Goal: Task Accomplishment & Management: Use online tool/utility

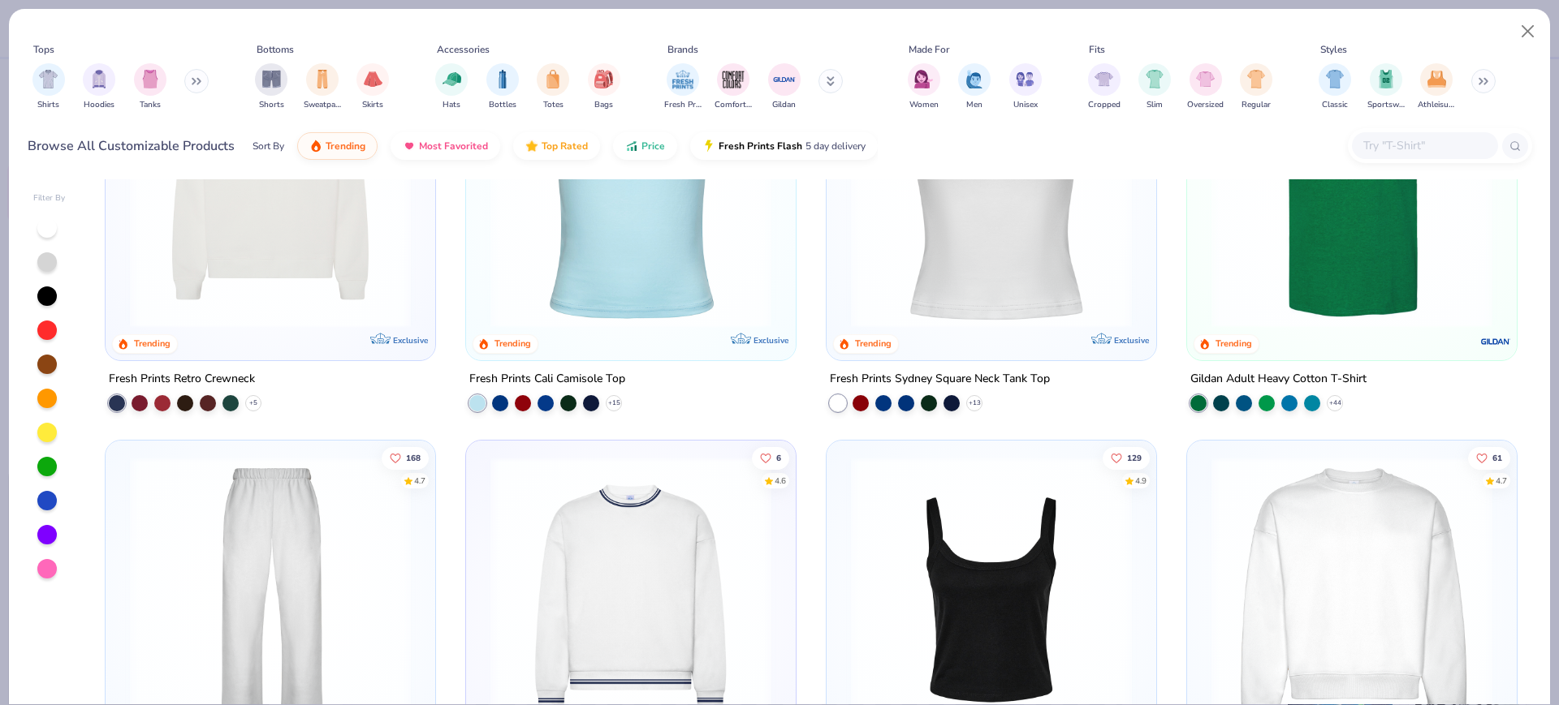
scroll to position [812, 0]
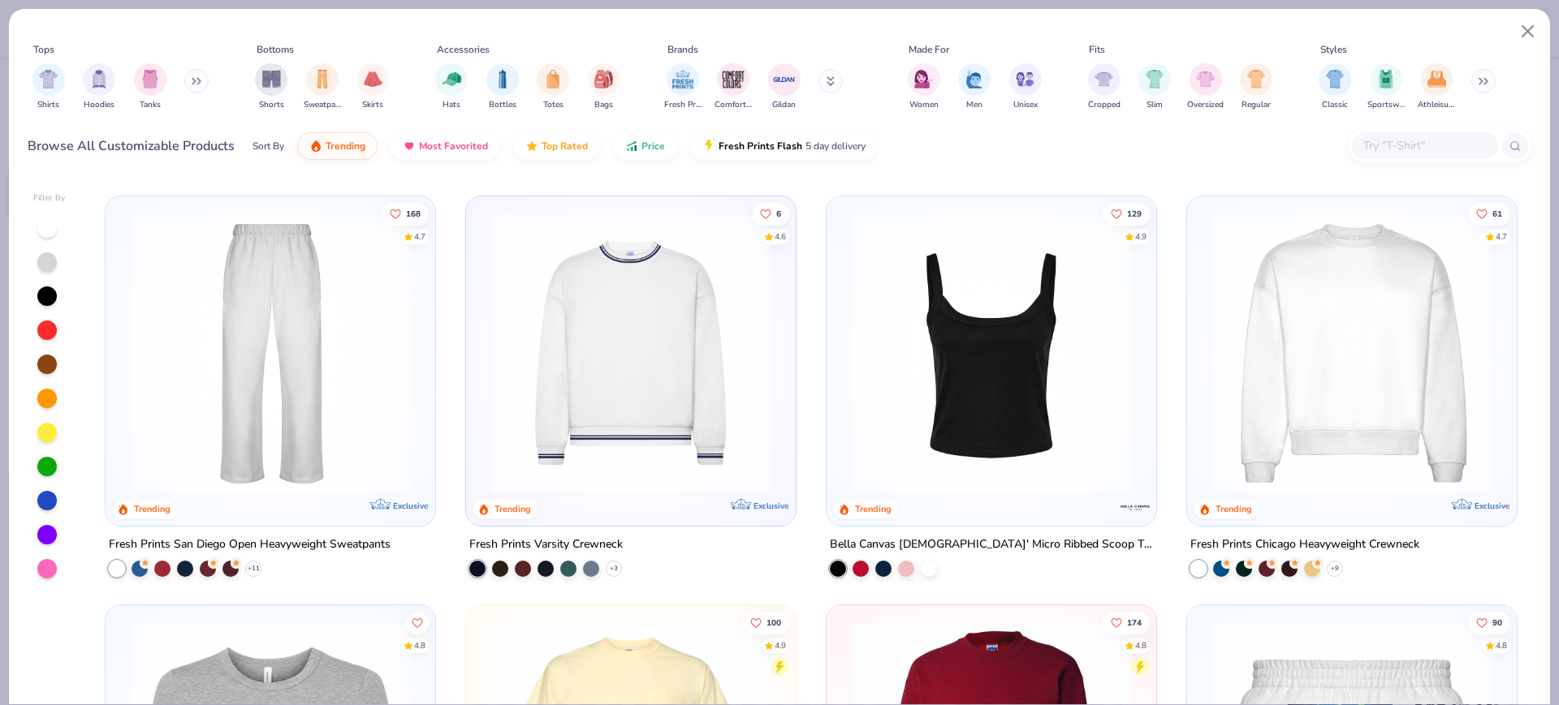
click at [549, 329] on img at bounding box center [630, 352] width 297 height 281
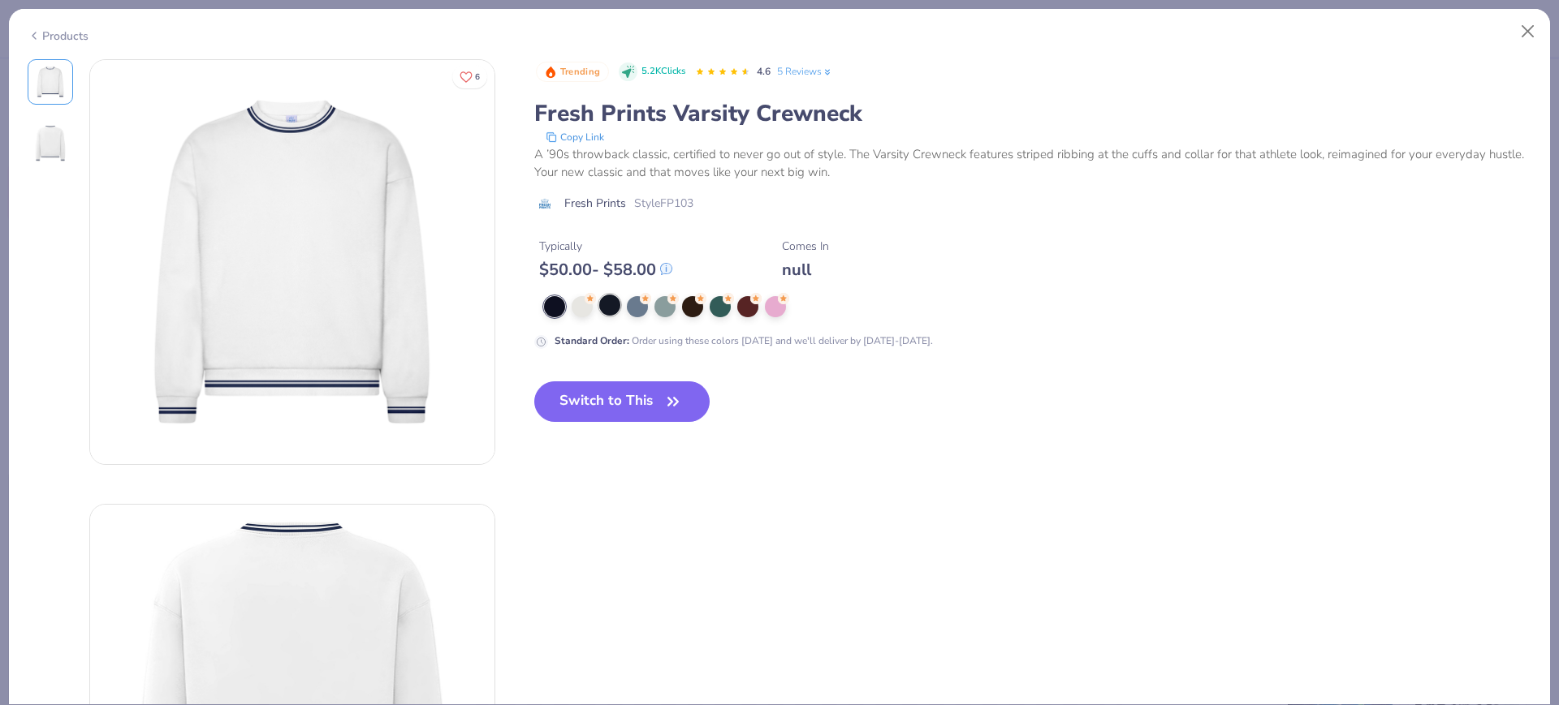
click at [609, 310] on div at bounding box center [609, 305] width 21 height 21
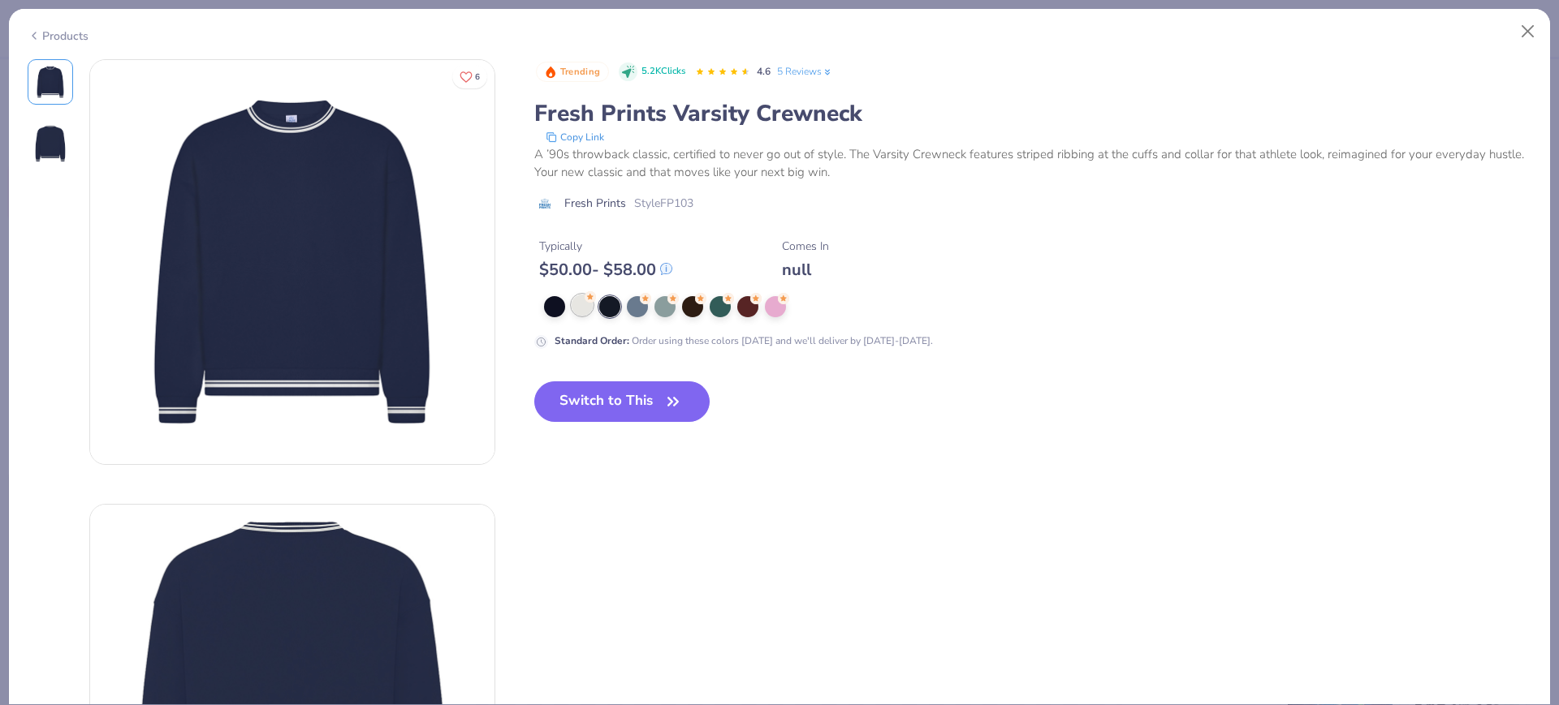
click at [582, 311] on div at bounding box center [582, 305] width 21 height 21
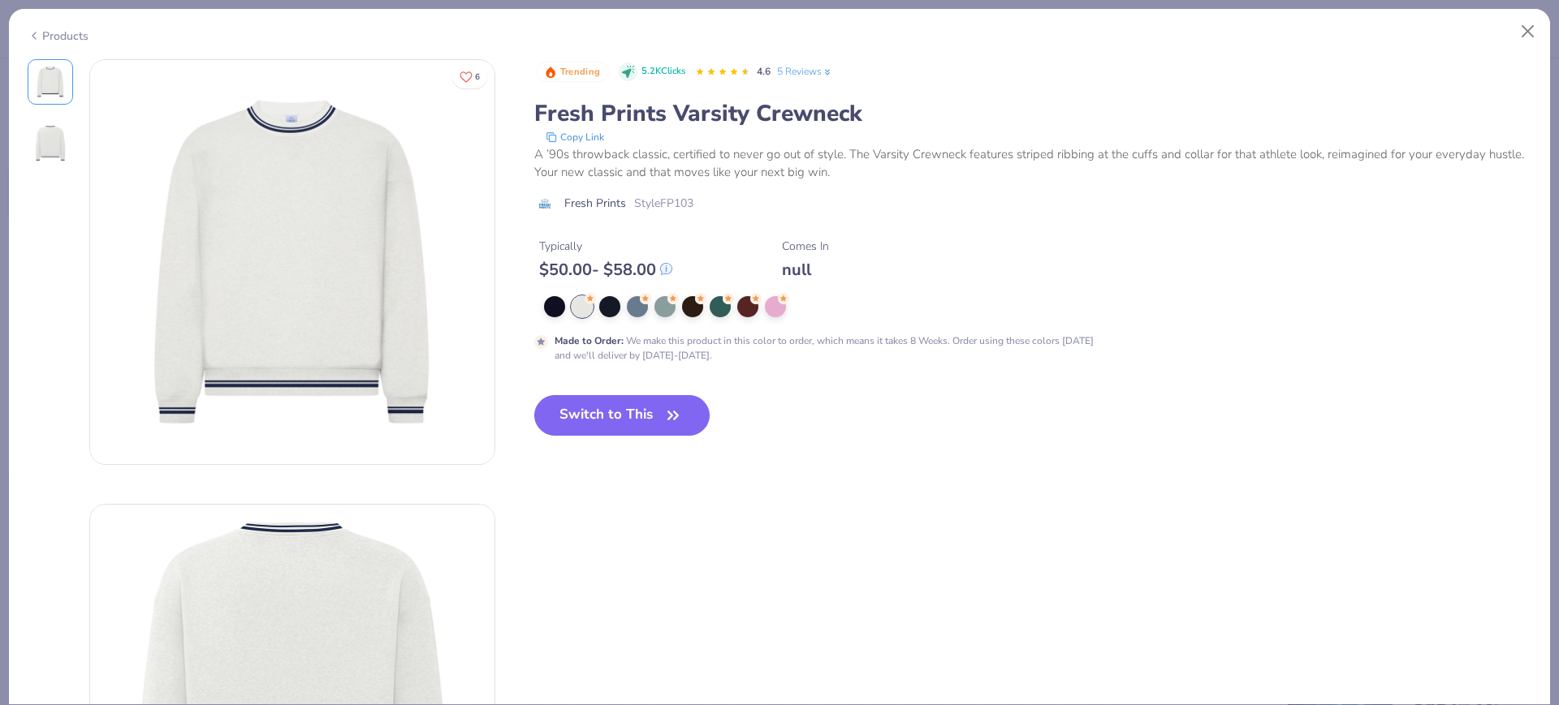
drag, startPoint x: 554, startPoint y: 404, endPoint x: 12, endPoint y: 351, distance: 544.1
click at [554, 404] on button "Switch to This" at bounding box center [622, 415] width 176 height 41
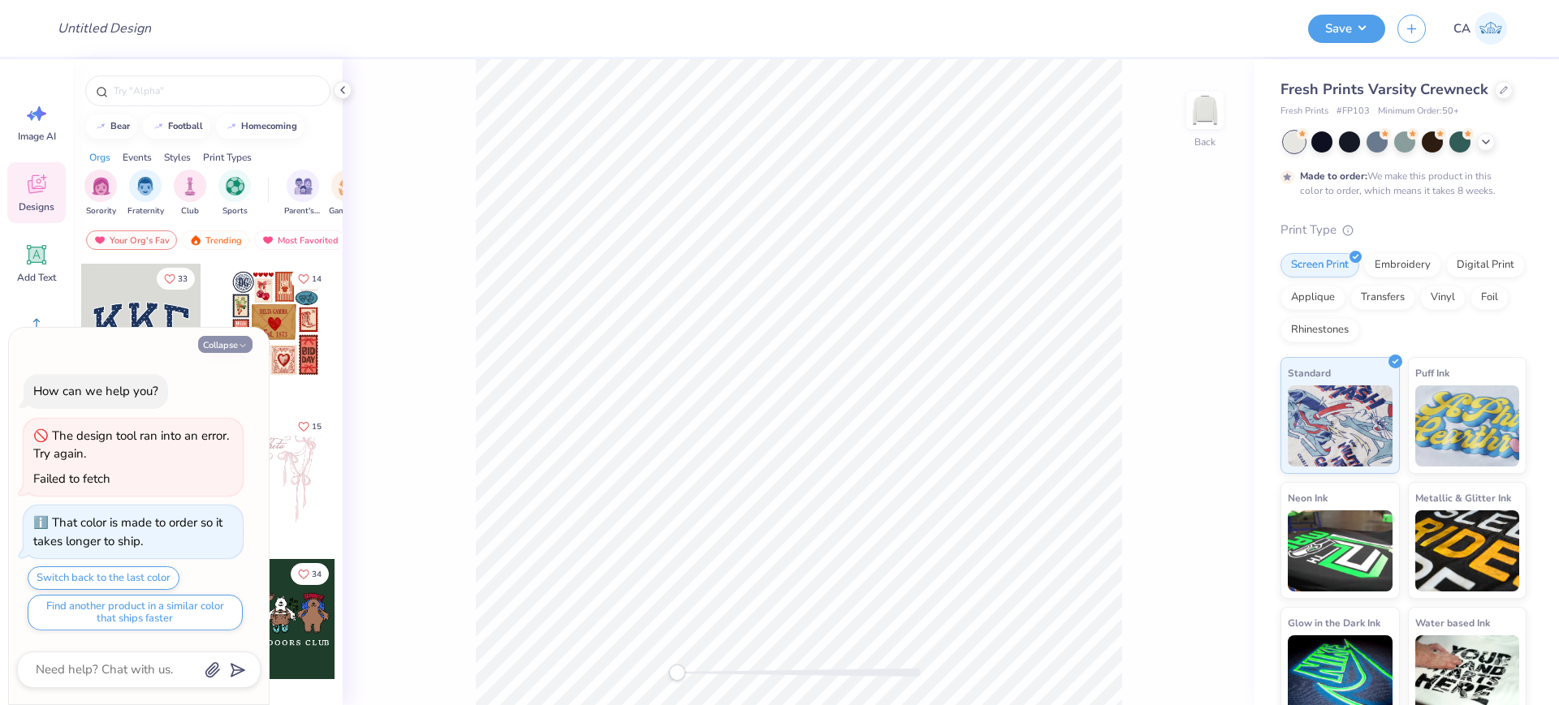
click at [216, 350] on button "Collapse" at bounding box center [225, 344] width 54 height 17
type textarea "x"
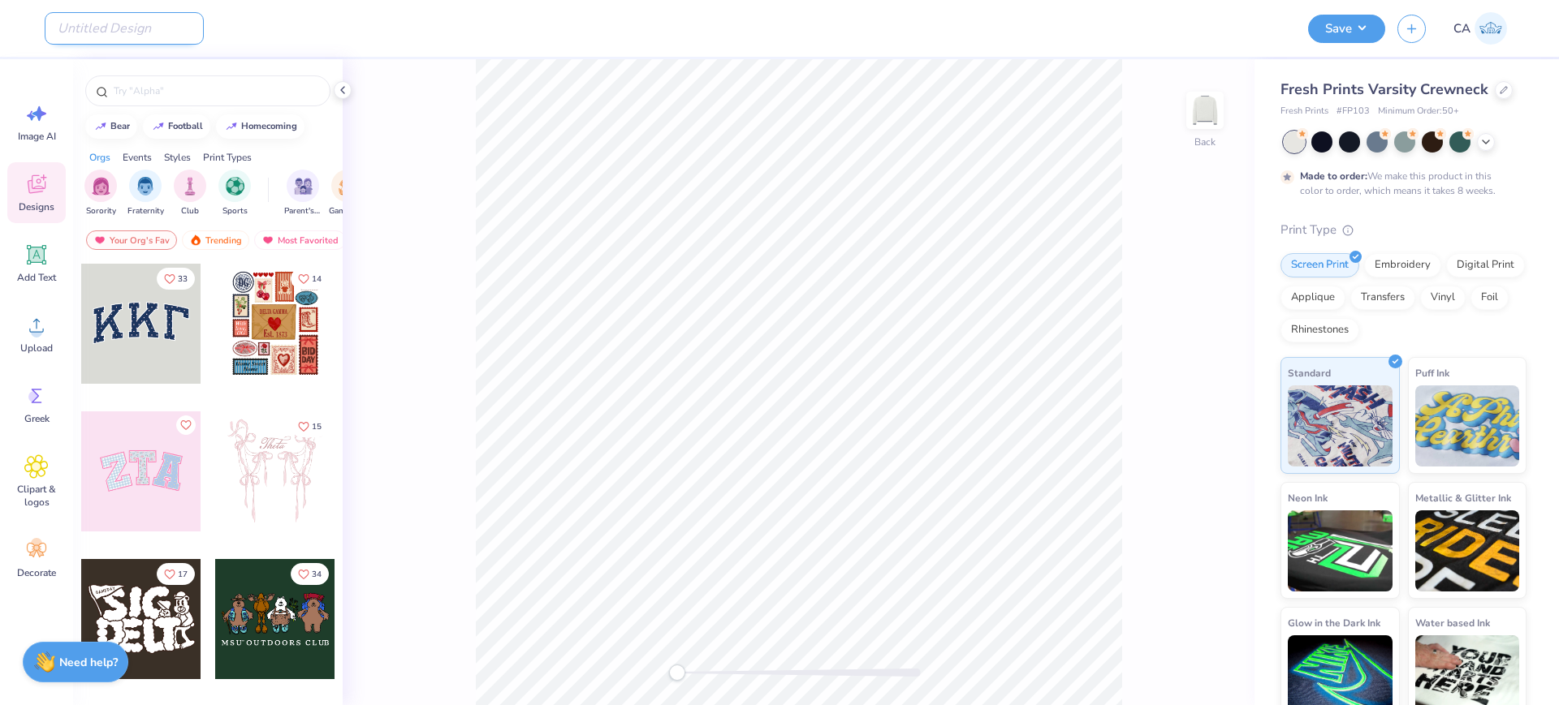
click at [132, 29] on input "Design Title" at bounding box center [124, 28] width 159 height 32
click at [123, 31] on input "Design Title" at bounding box center [124, 28] width 159 height 32
paste input "FPS240318"
type input "FPS240318"
click at [37, 350] on span "Upload" at bounding box center [36, 348] width 32 height 13
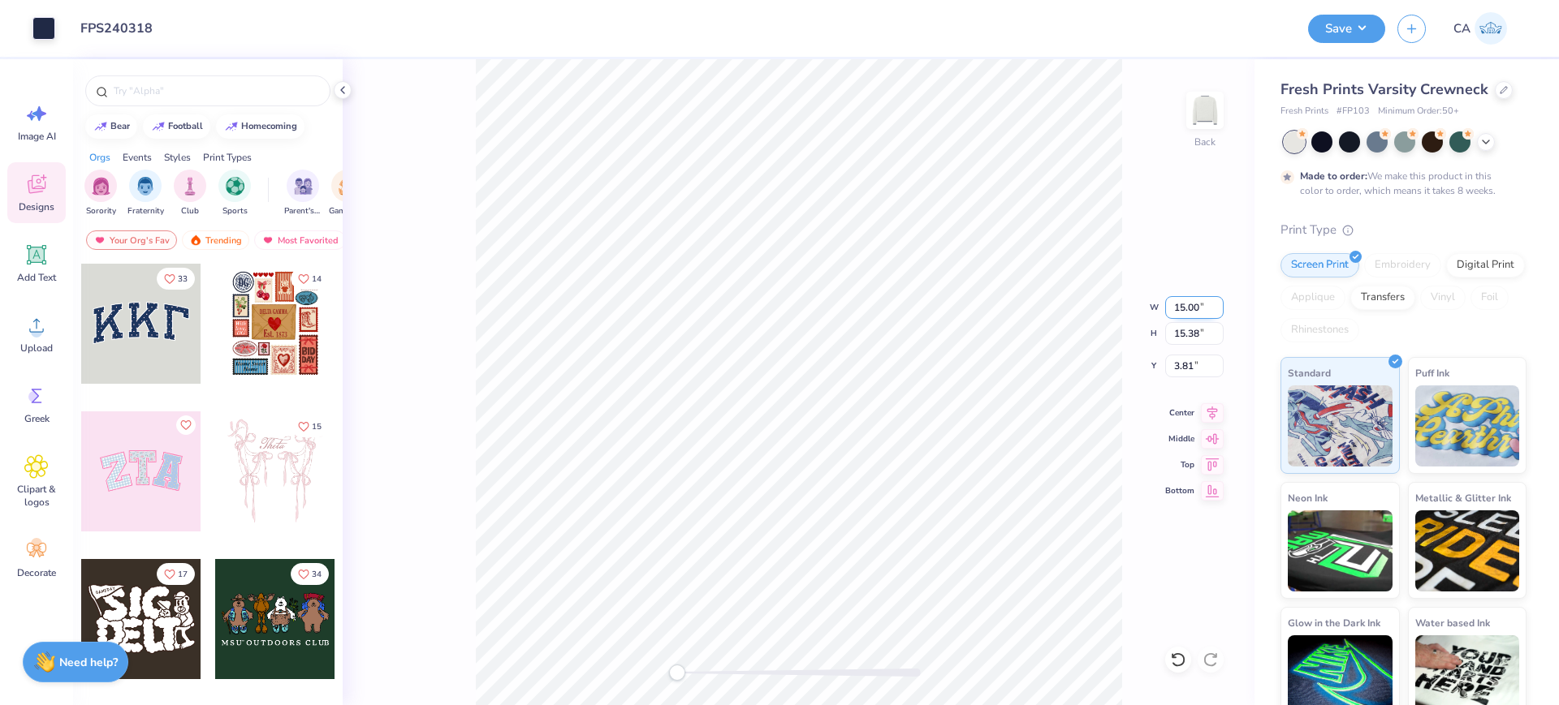
click at [1181, 304] on input "15.00" at bounding box center [1194, 307] width 58 height 23
click at [1184, 331] on input "15.38" at bounding box center [1194, 333] width 58 height 23
type input "10"
type input "9.75"
type input "10.00"
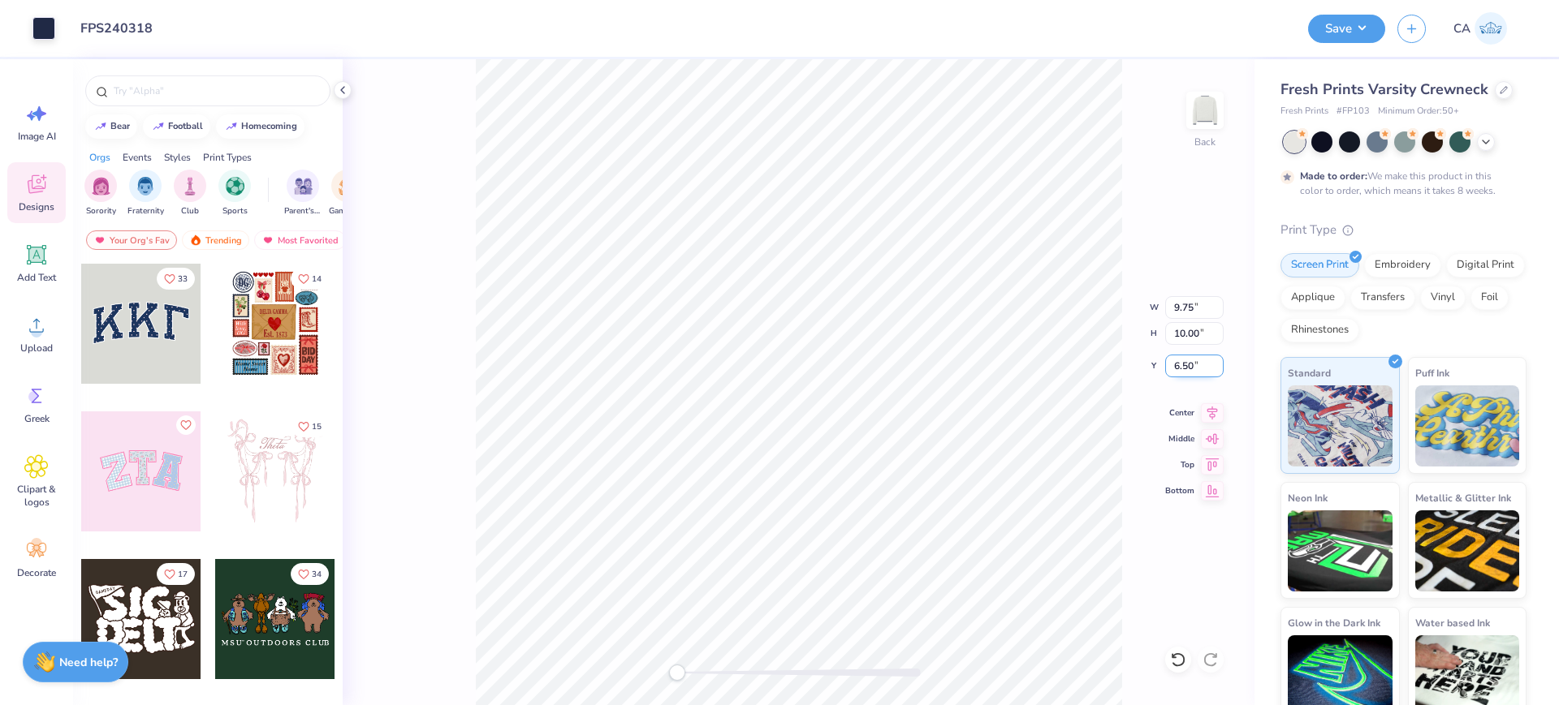
click at [1192, 366] on input "6.50" at bounding box center [1194, 366] width 58 height 23
type input "2"
click at [670, 656] on div "Back W 9.75 9.75 " H 10.00 10.00 " Y 2.00 2.00 " Center Middle Top Bottom" at bounding box center [799, 382] width 912 height 646
click at [656, 663] on div "Back" at bounding box center [799, 382] width 912 height 646
click at [1344, 22] on button "Save" at bounding box center [1346, 26] width 77 height 28
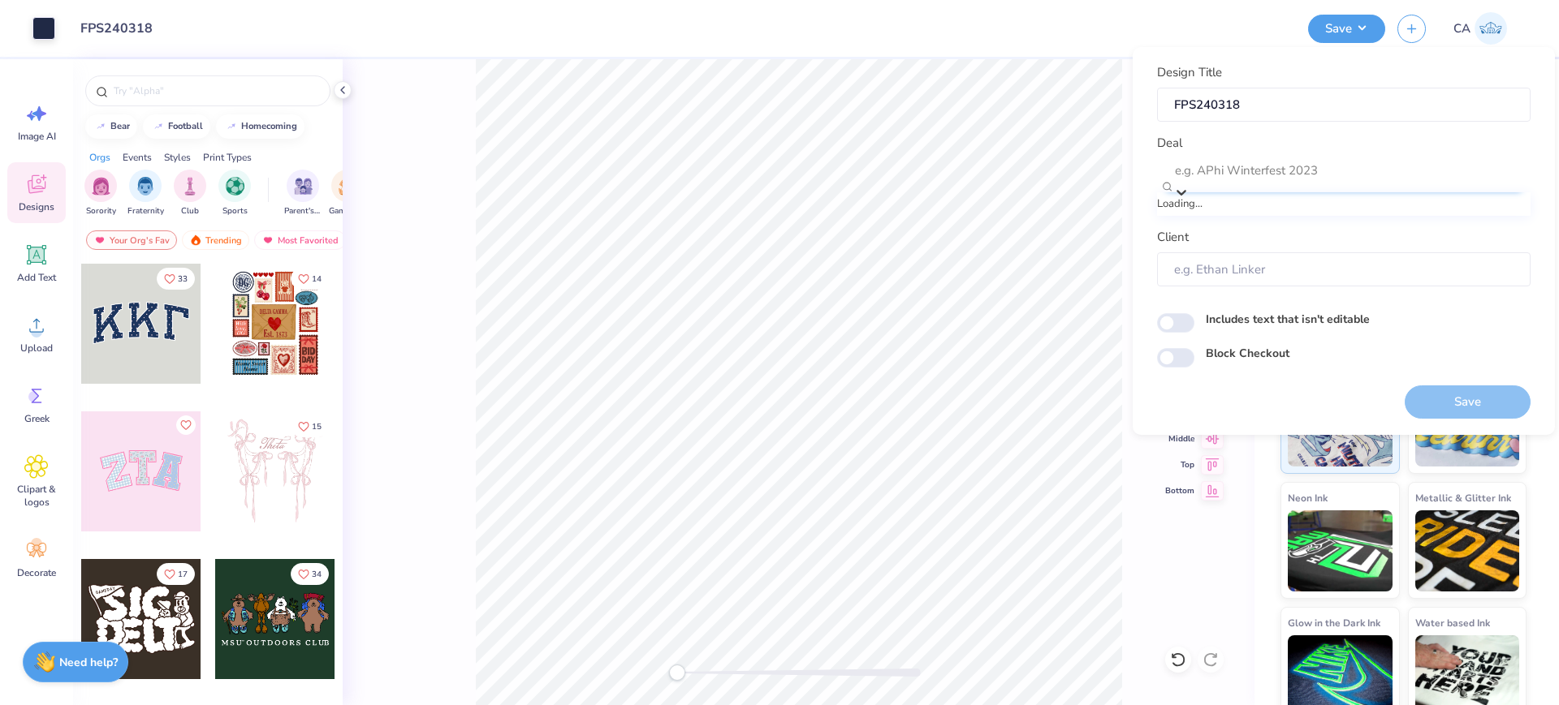
click at [1331, 181] on div at bounding box center [1352, 171] width 354 height 22
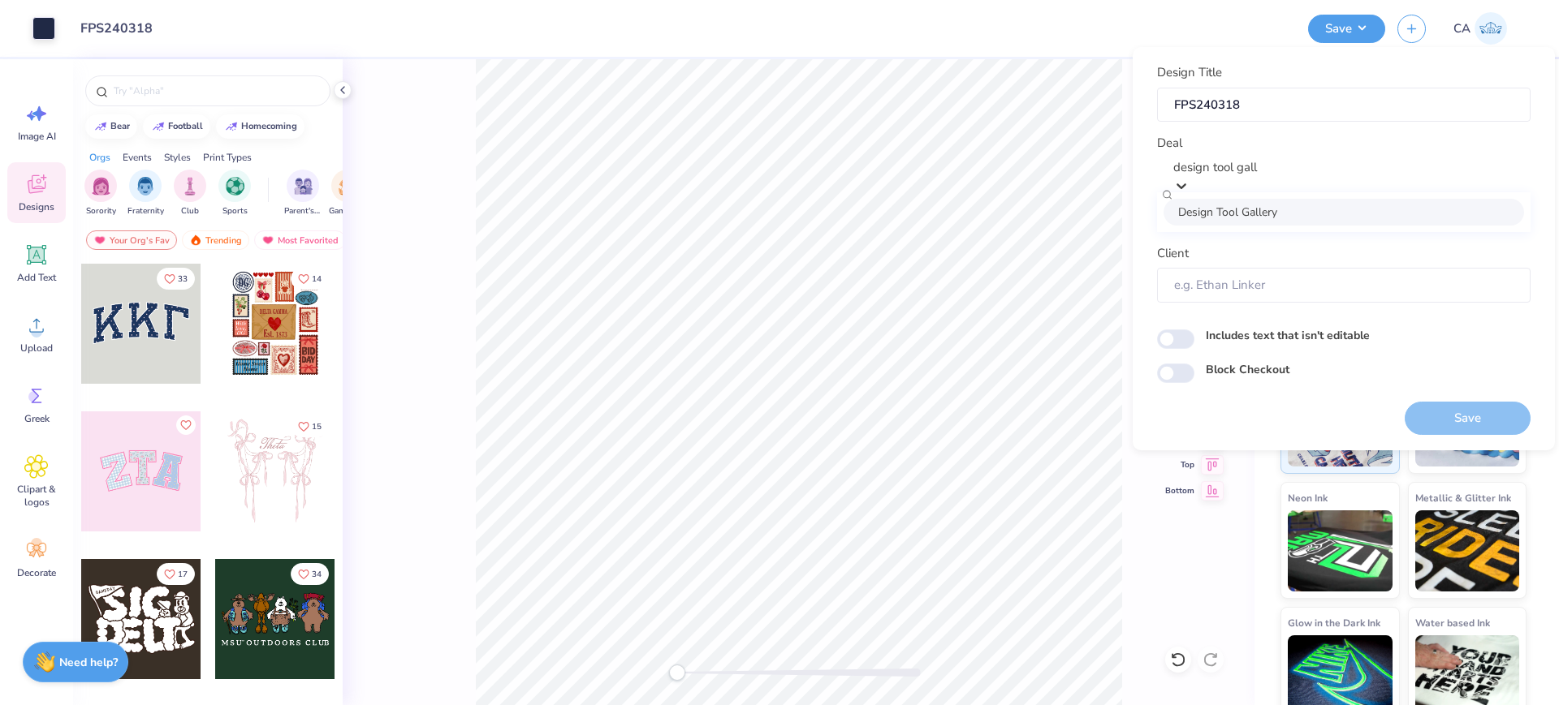
click at [1325, 210] on div "Design Tool Gallery" at bounding box center [1343, 212] width 360 height 27
type input "design tool gall"
type input "Design Tool Gallery User"
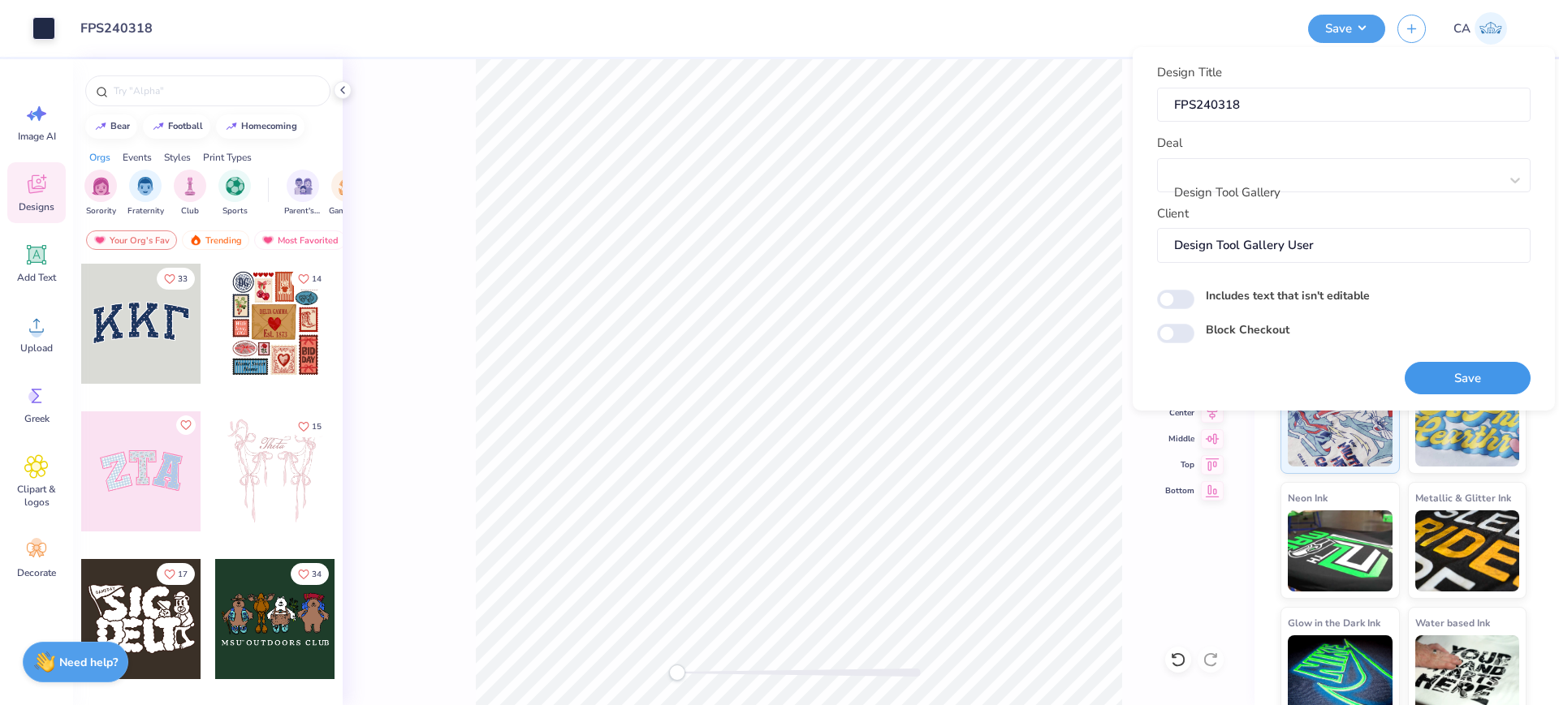
click at [1446, 373] on button "Save" at bounding box center [1467, 378] width 126 height 33
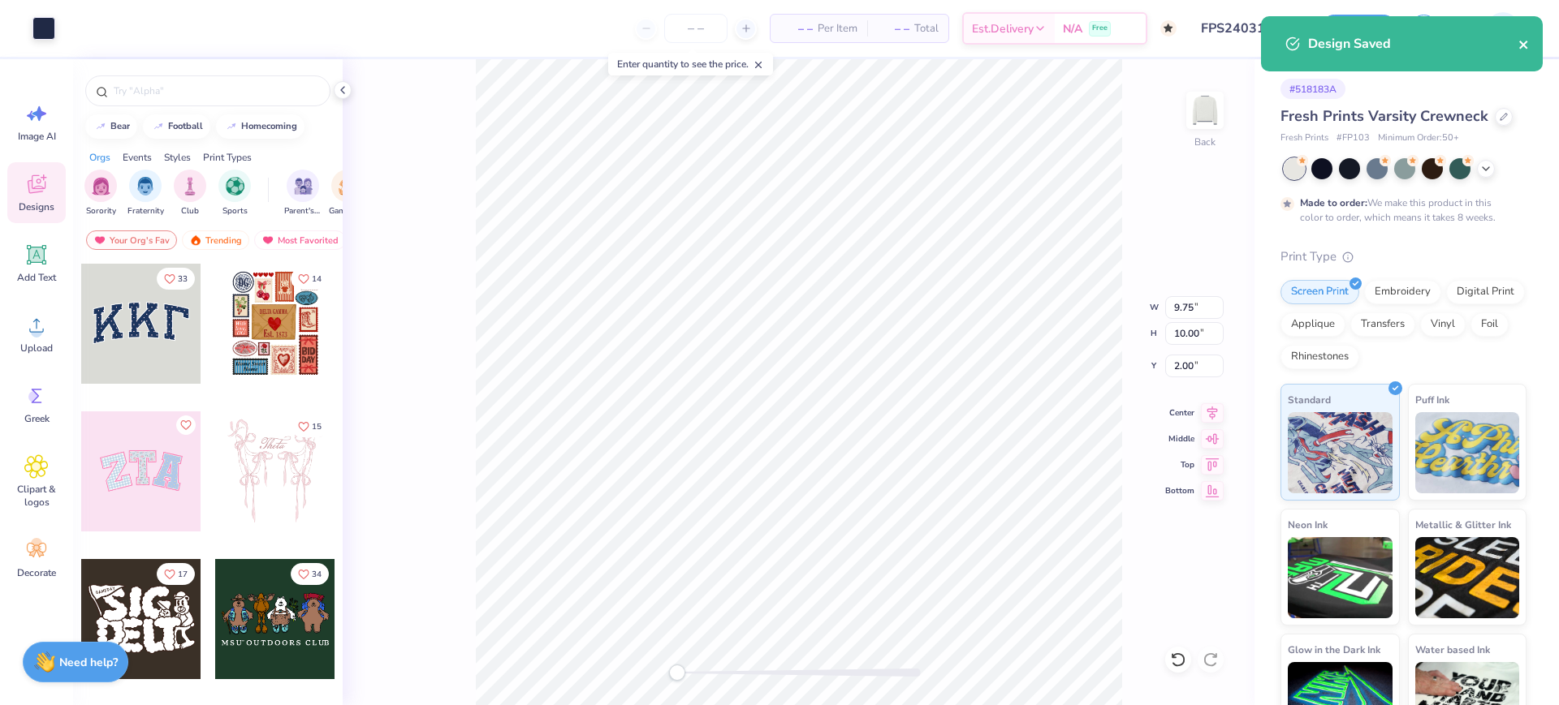
click at [1518, 40] on icon "close" at bounding box center [1523, 44] width 11 height 13
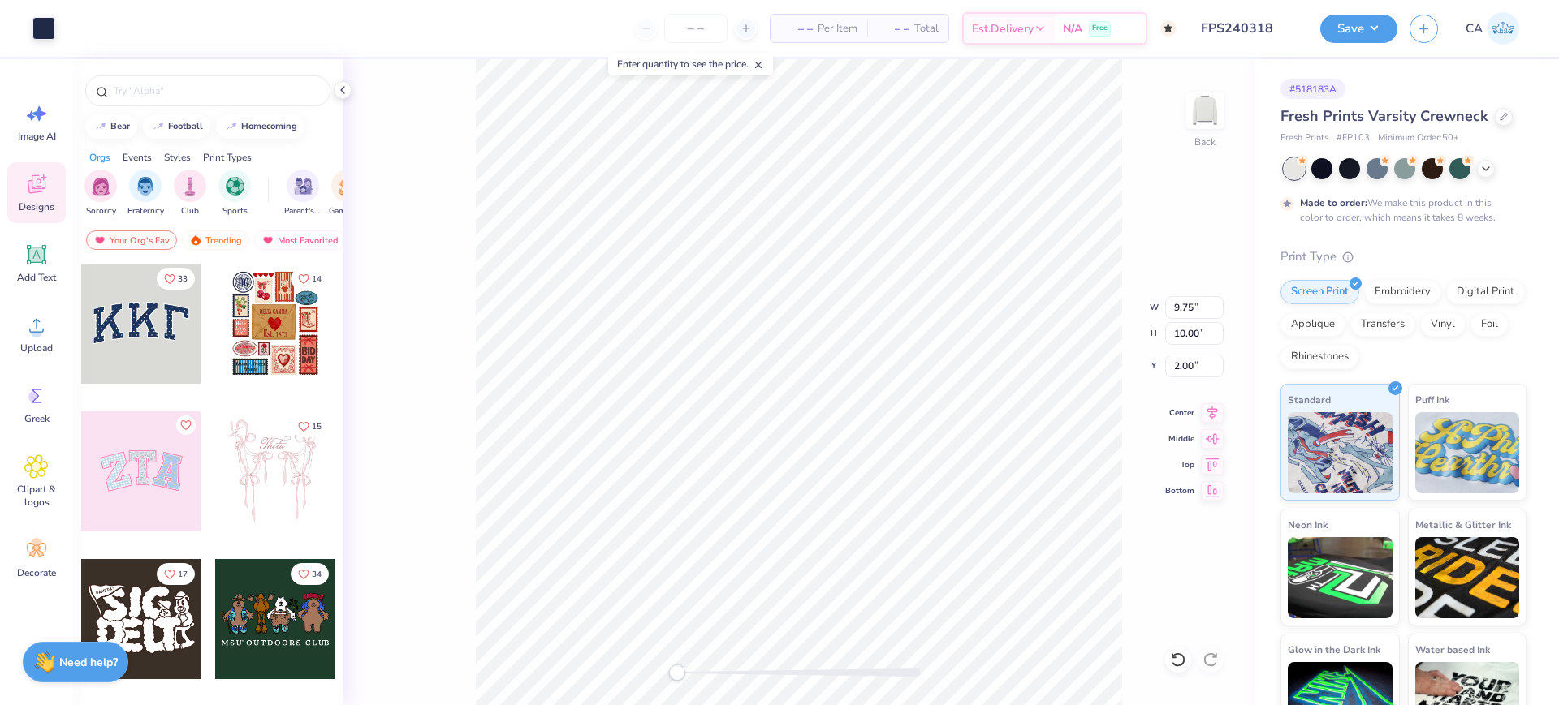
click at [1370, 23] on button "Save" at bounding box center [1358, 29] width 77 height 28
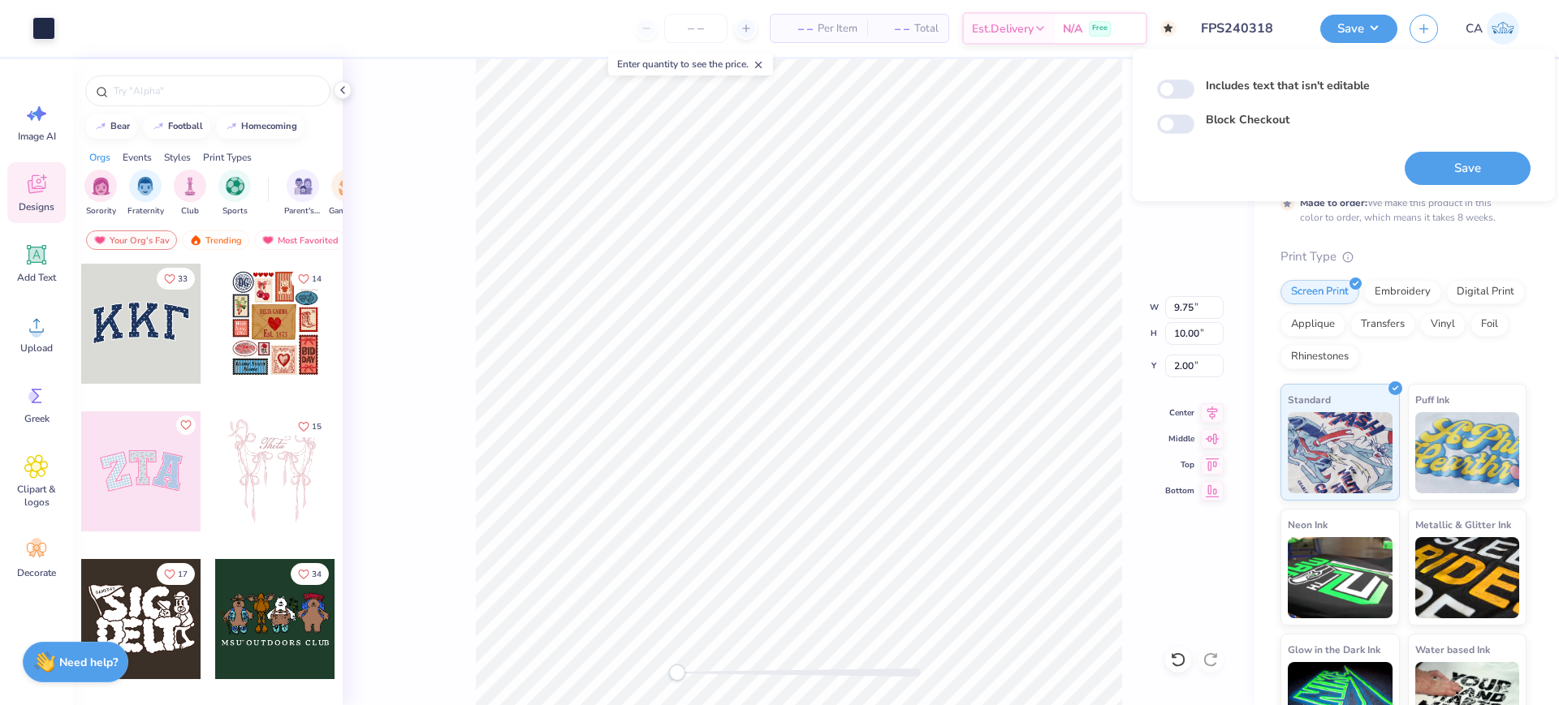
click at [1181, 253] on div "Back W 9.75 9.75 " H 10.00 10.00 " Y 2.00 2.00 " Center Middle Top Bottom" at bounding box center [799, 382] width 912 height 646
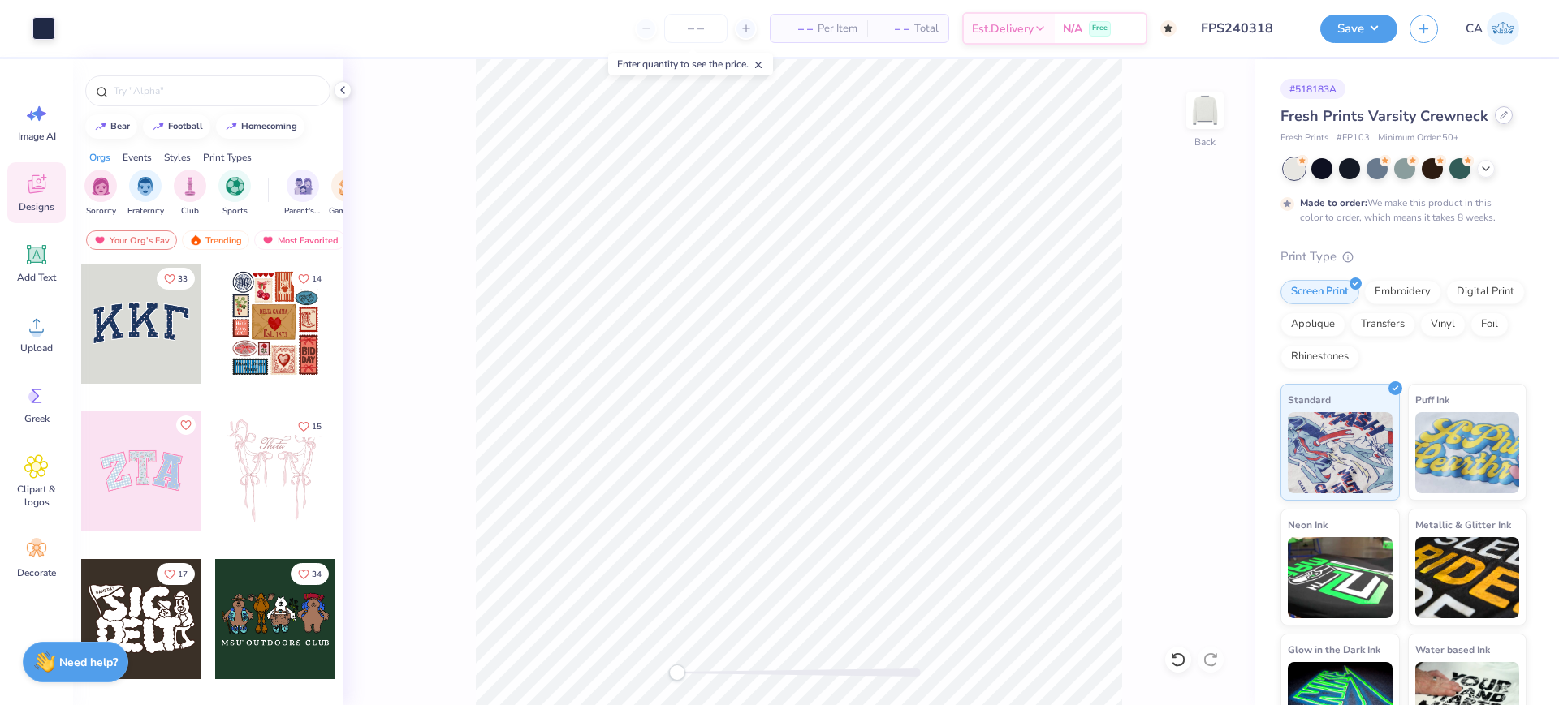
click at [1500, 116] on icon at bounding box center [1503, 115] width 6 height 6
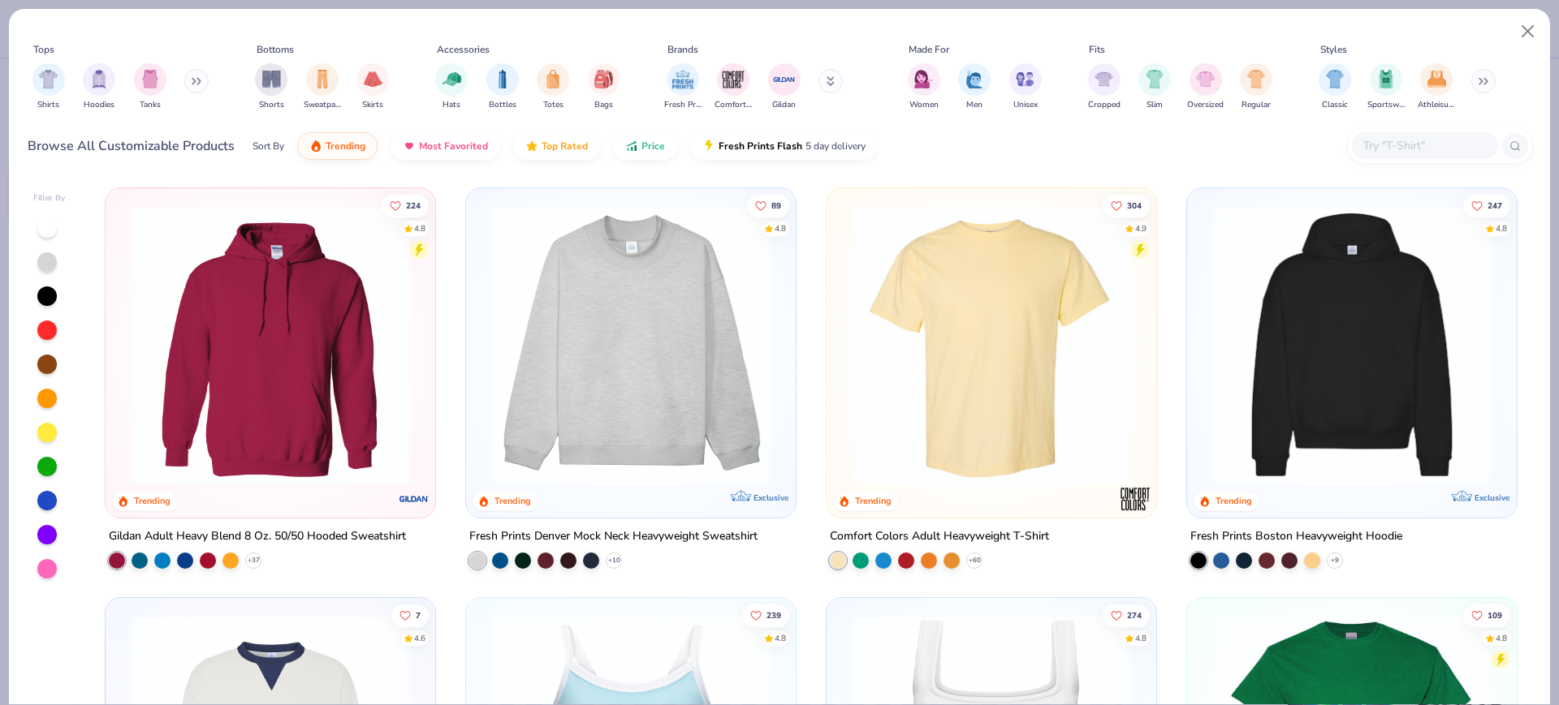
click at [691, 349] on img at bounding box center [630, 345] width 297 height 281
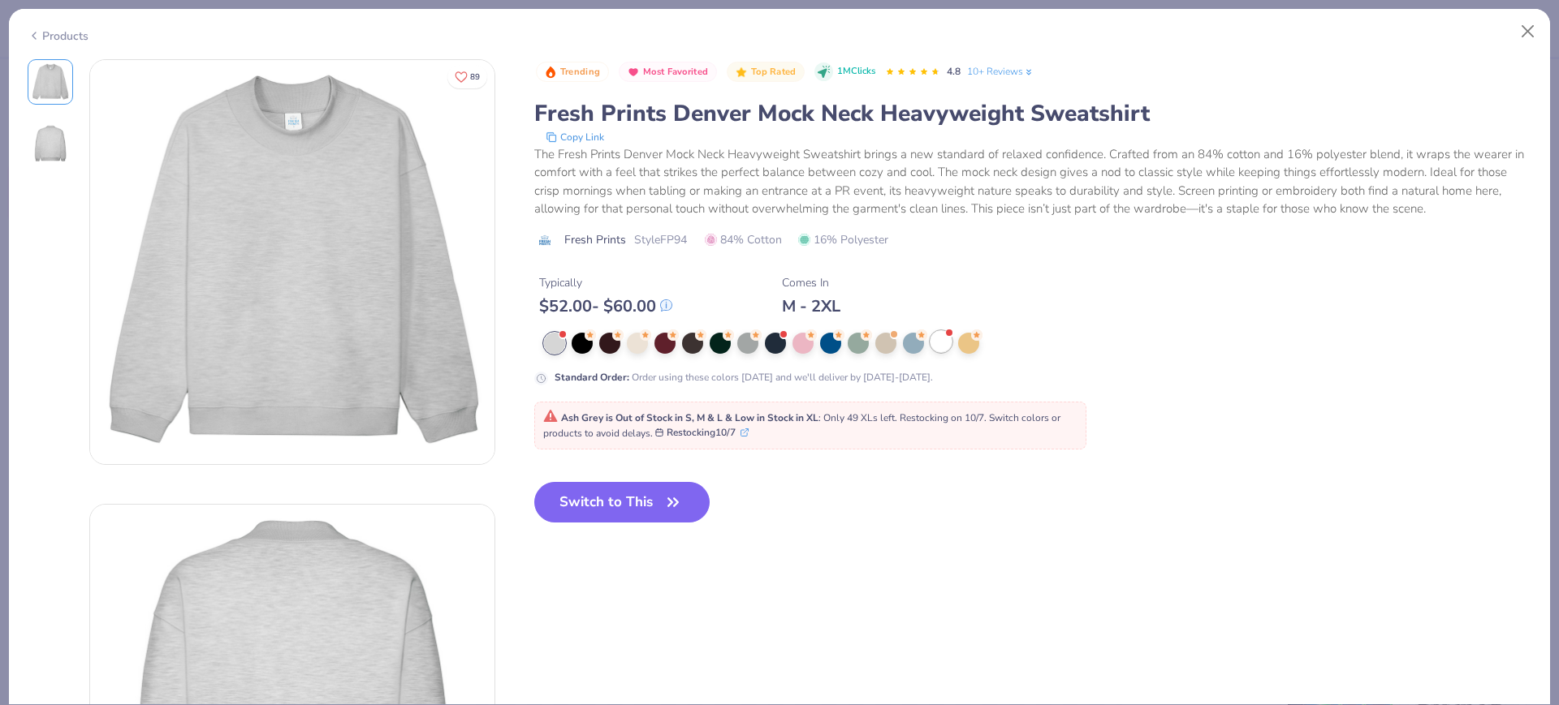
click at [933, 336] on div at bounding box center [940, 341] width 21 height 21
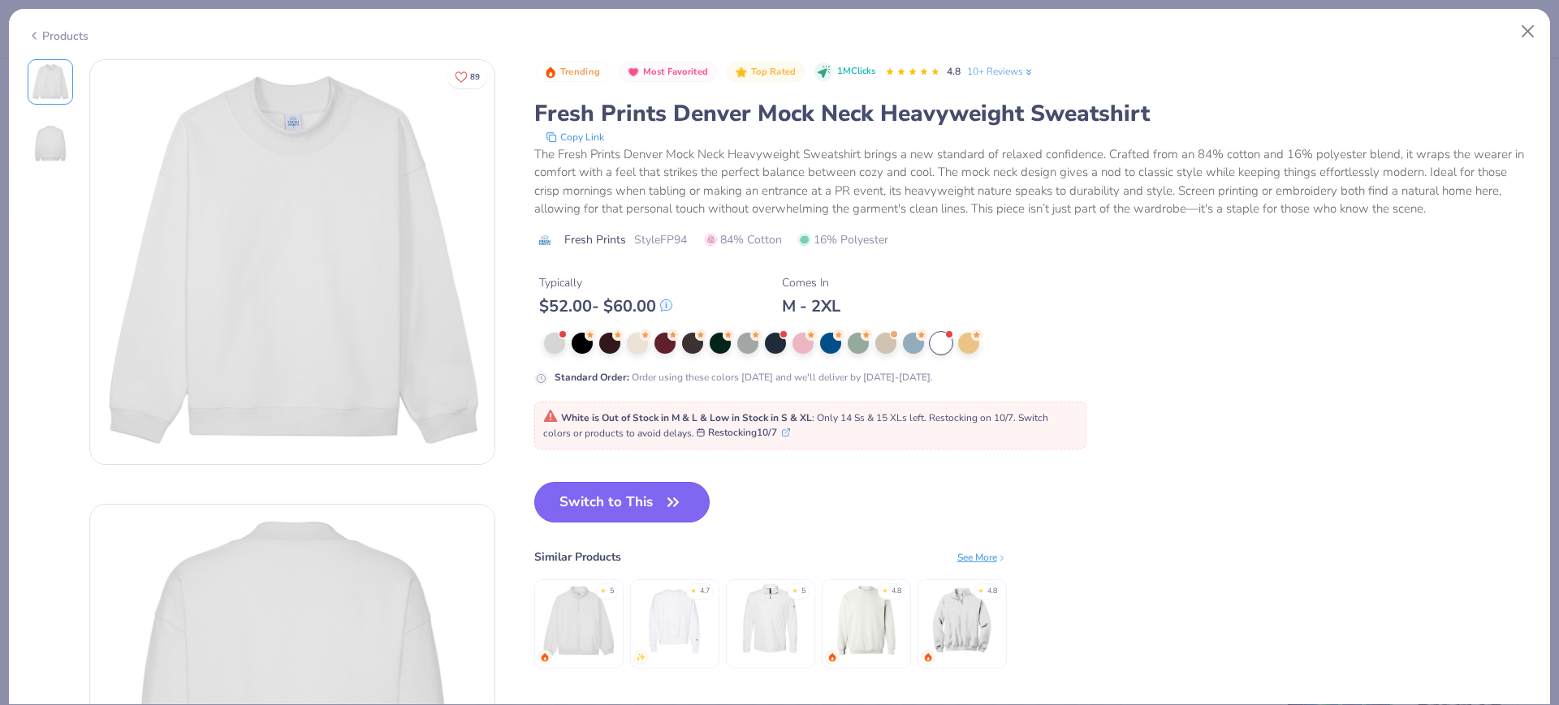
click at [660, 494] on button "Switch to This" at bounding box center [622, 502] width 176 height 41
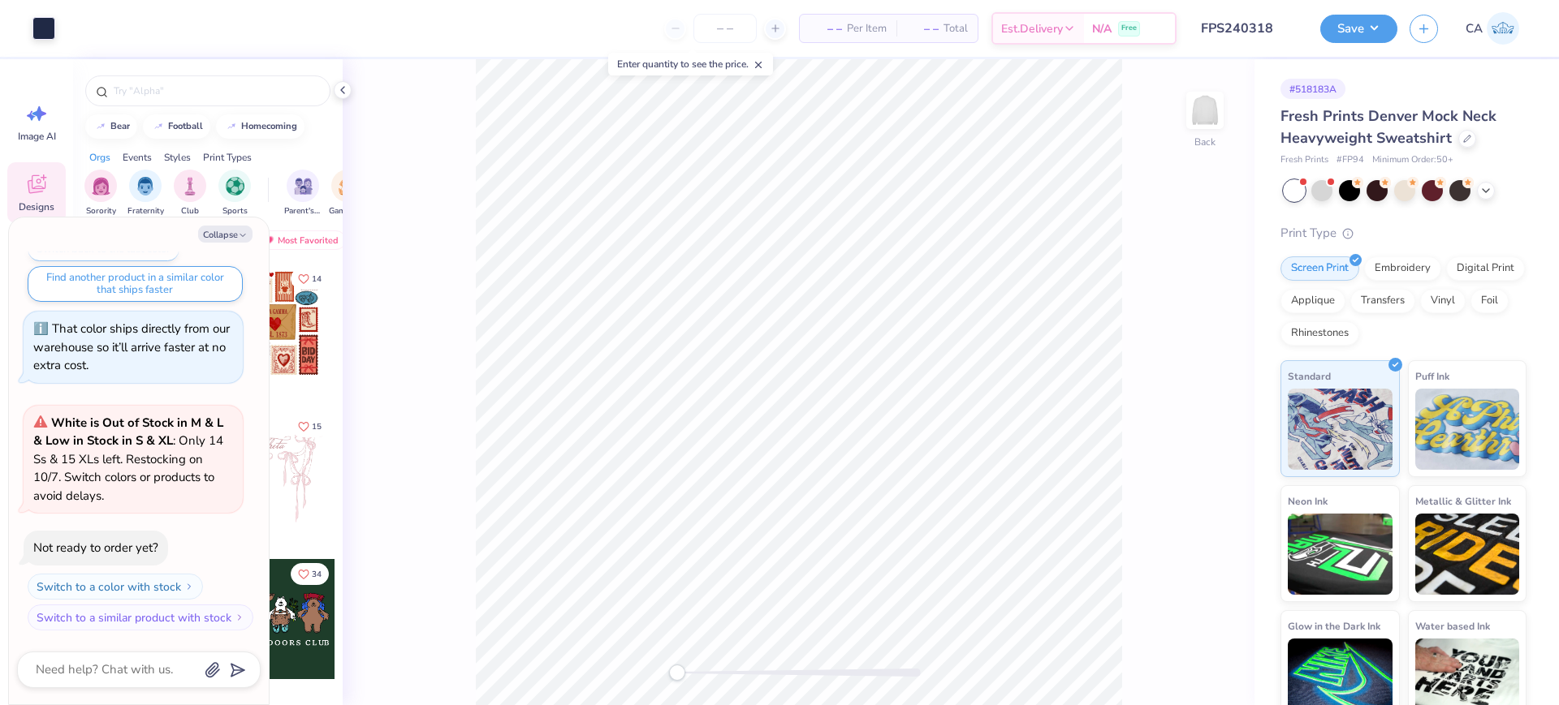
type textarea "x"
click at [1191, 384] on input "0.50" at bounding box center [1194, 379] width 58 height 23
type input "2"
click at [1463, 135] on icon at bounding box center [1467, 137] width 8 height 8
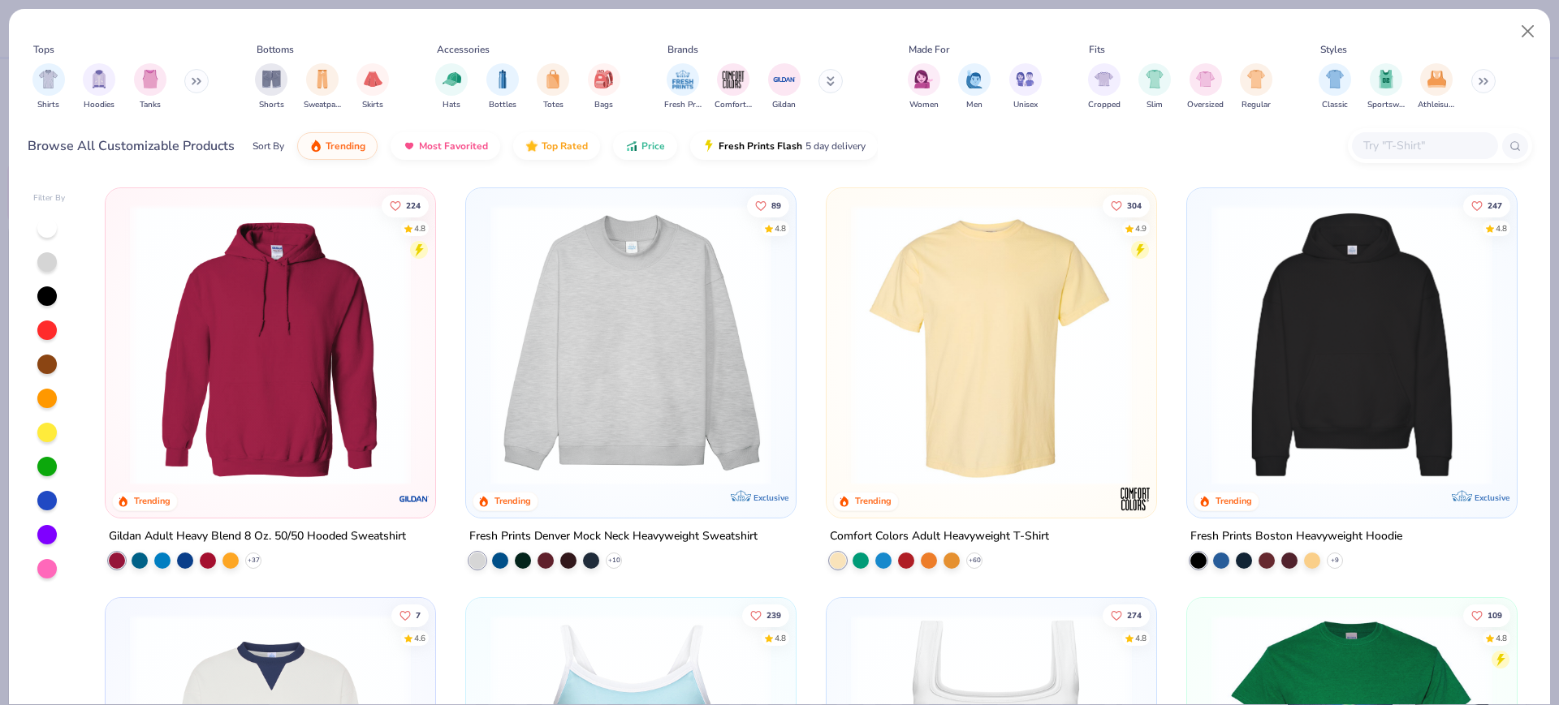
click at [675, 353] on img at bounding box center [630, 345] width 297 height 281
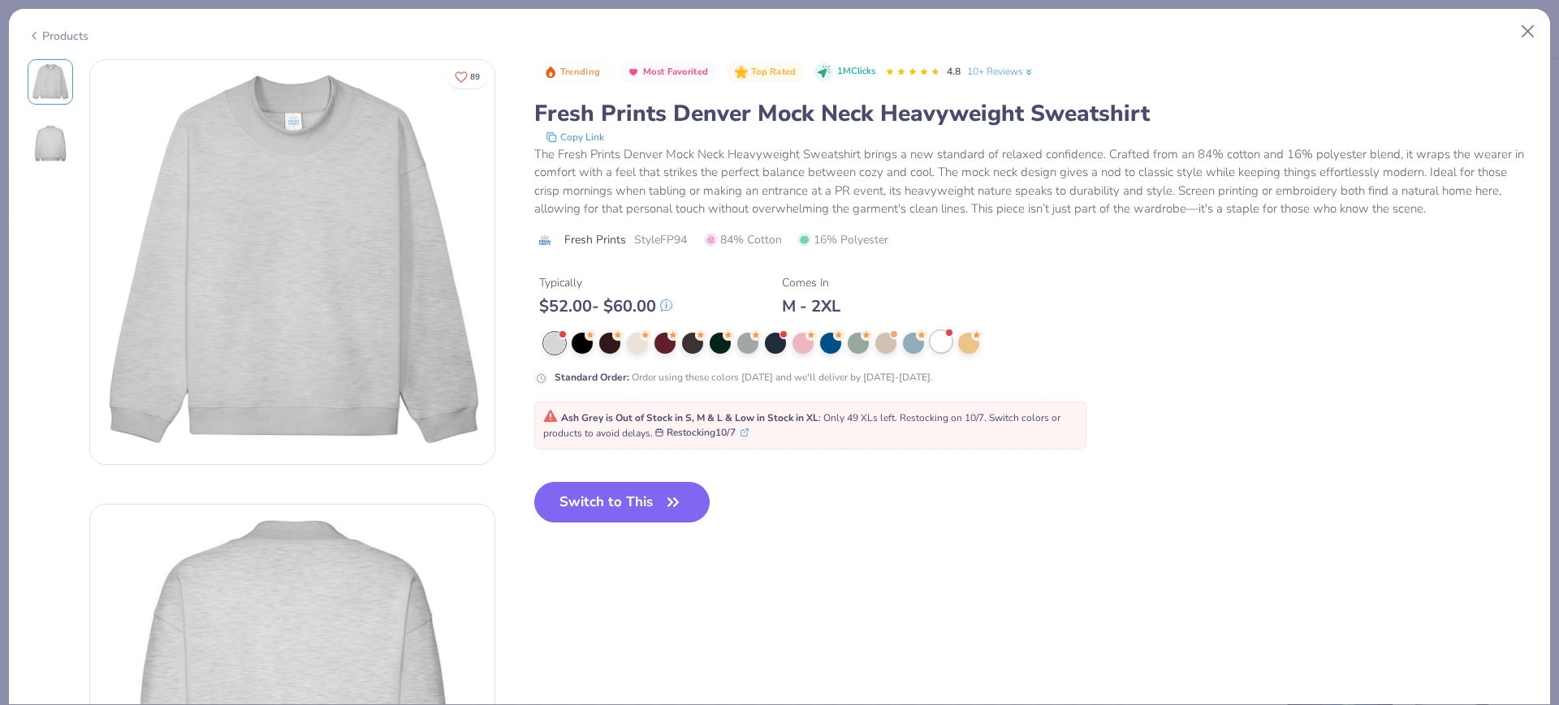
click at [939, 351] on div at bounding box center [940, 341] width 21 height 21
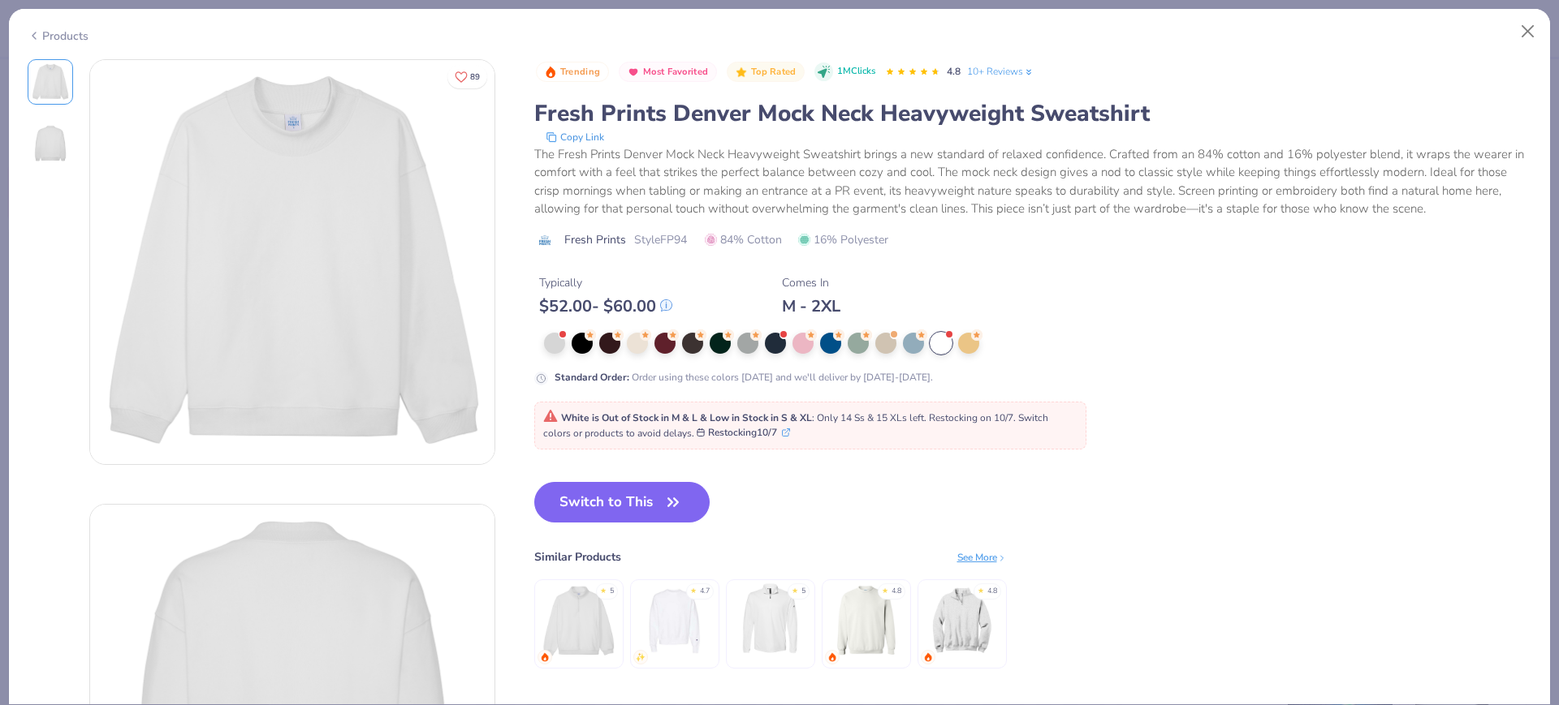
drag, startPoint x: 598, startPoint y: 500, endPoint x: 220, endPoint y: 2, distance: 625.8
click at [598, 500] on button "Switch to This" at bounding box center [622, 502] width 176 height 41
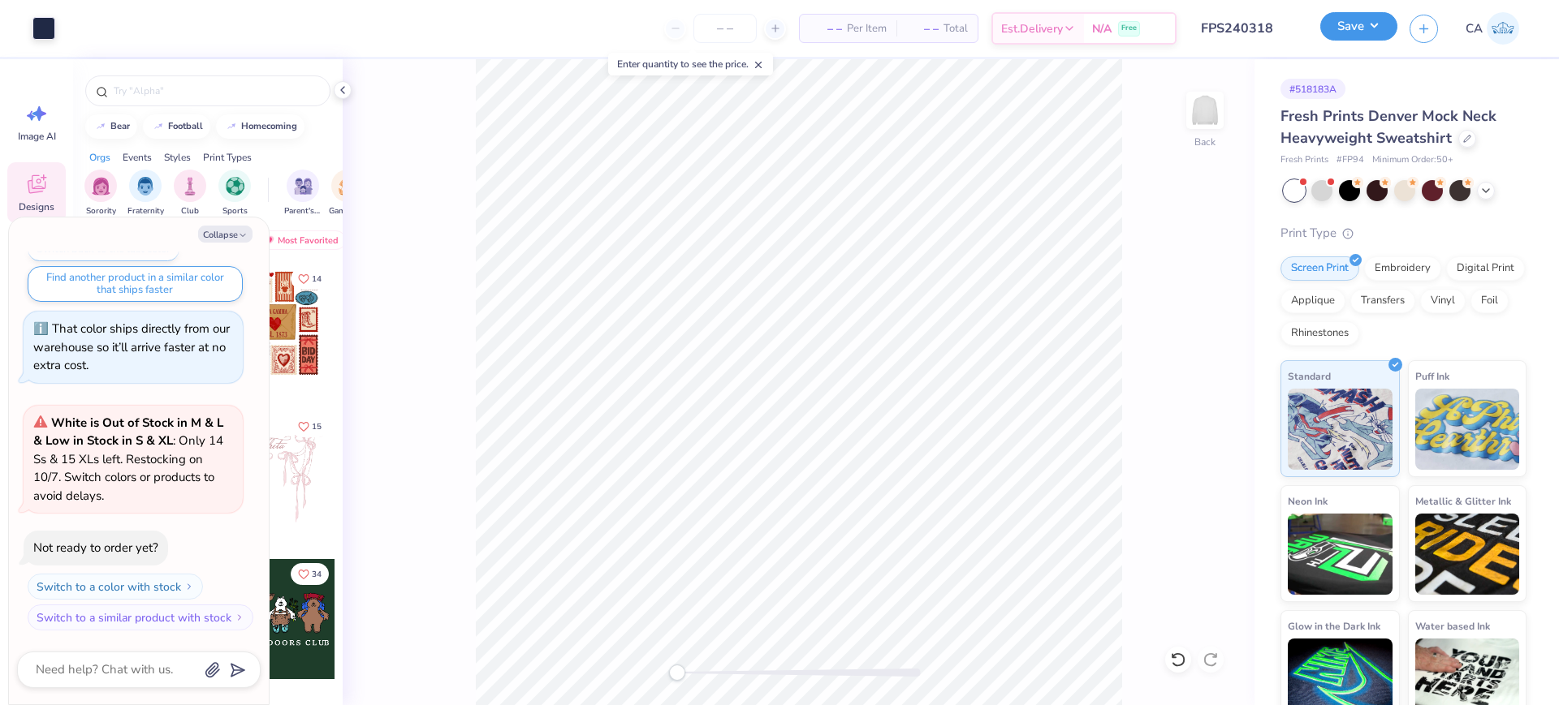
click at [1395, 27] on button "Save" at bounding box center [1358, 26] width 77 height 28
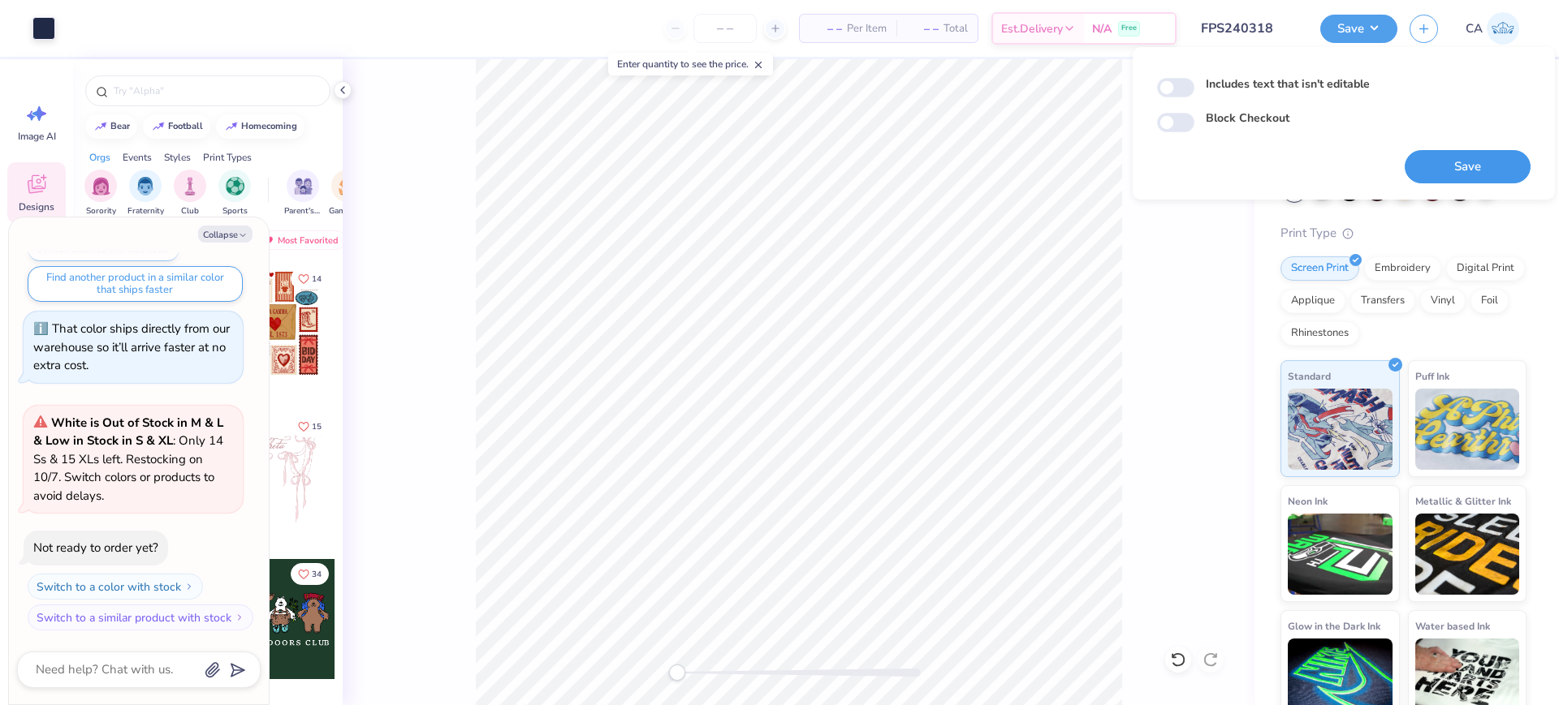
click at [1443, 166] on button "Save" at bounding box center [1467, 166] width 126 height 33
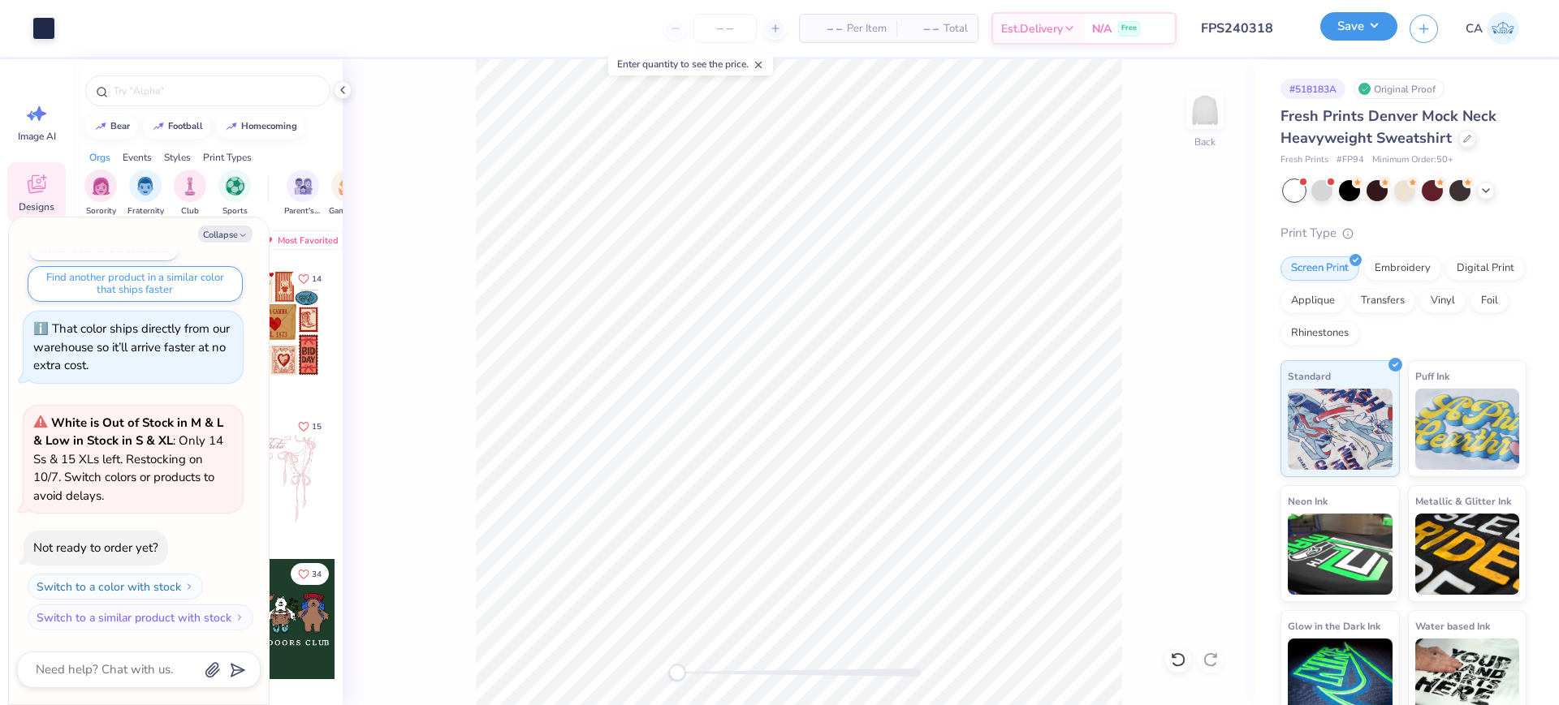
click at [1346, 31] on button "Save" at bounding box center [1358, 26] width 77 height 28
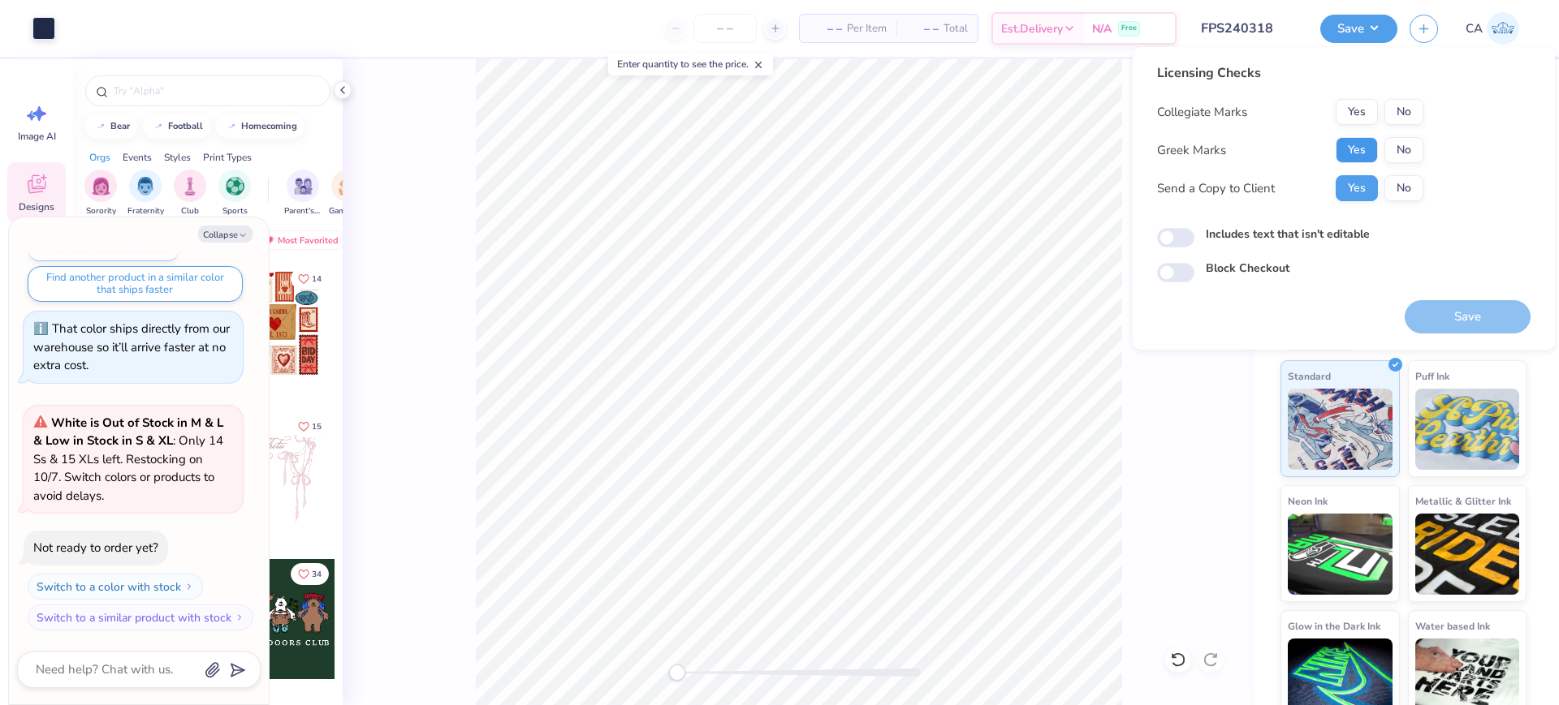
click at [1372, 145] on button "Yes" at bounding box center [1356, 150] width 42 height 26
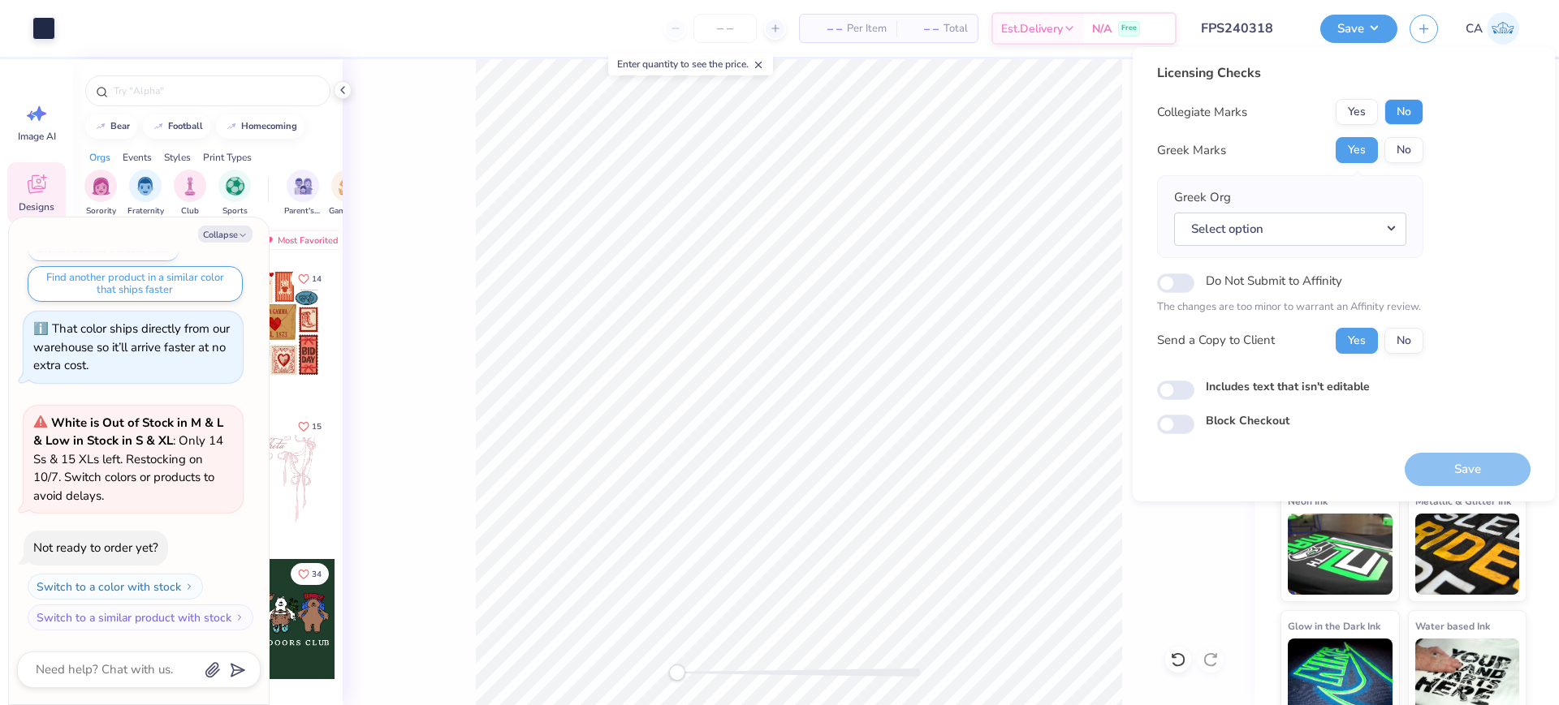
click at [1415, 114] on button "No" at bounding box center [1403, 112] width 39 height 26
click at [1311, 234] on button "Select option" at bounding box center [1290, 229] width 232 height 33
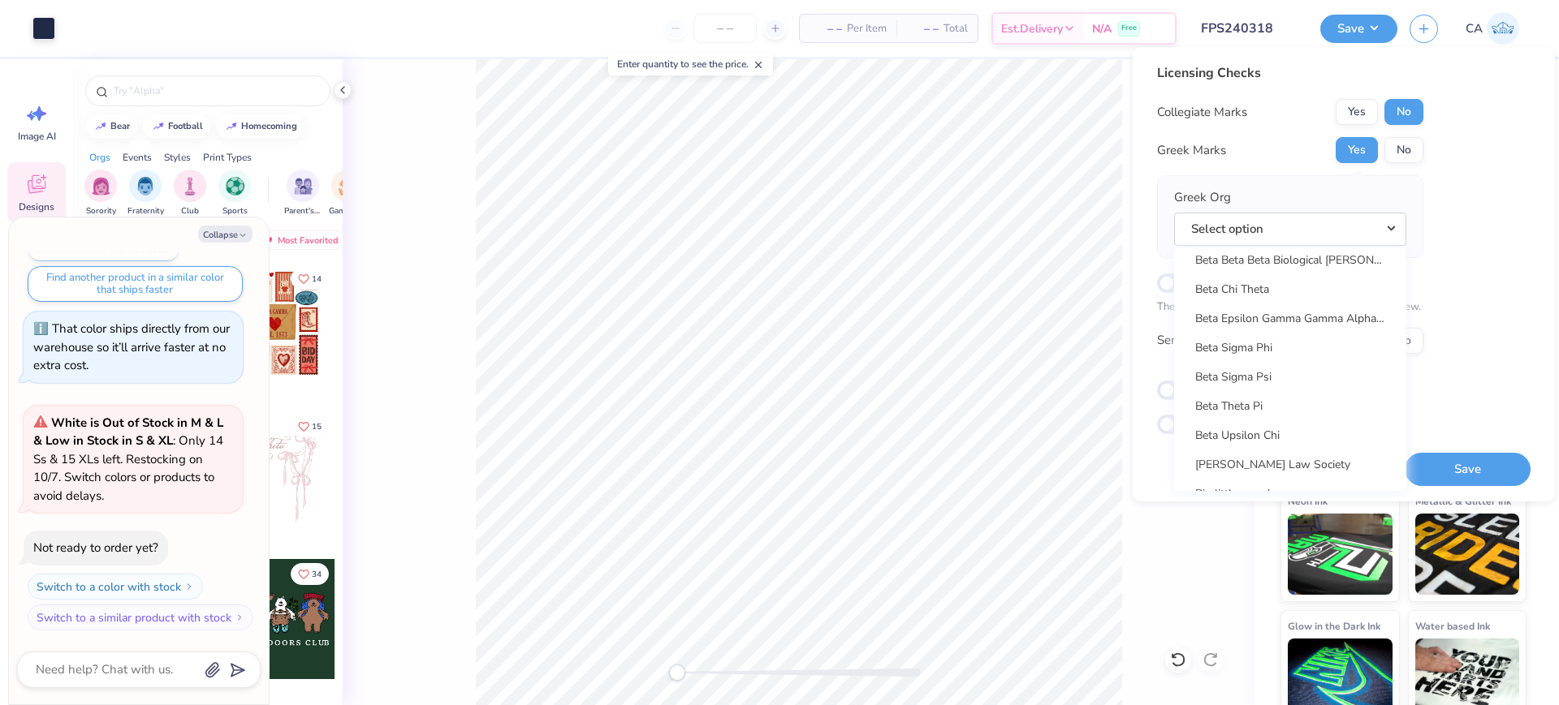
scroll to position [2232, 0]
click at [1321, 369] on link "Beta Theta Pi" at bounding box center [1289, 373] width 219 height 27
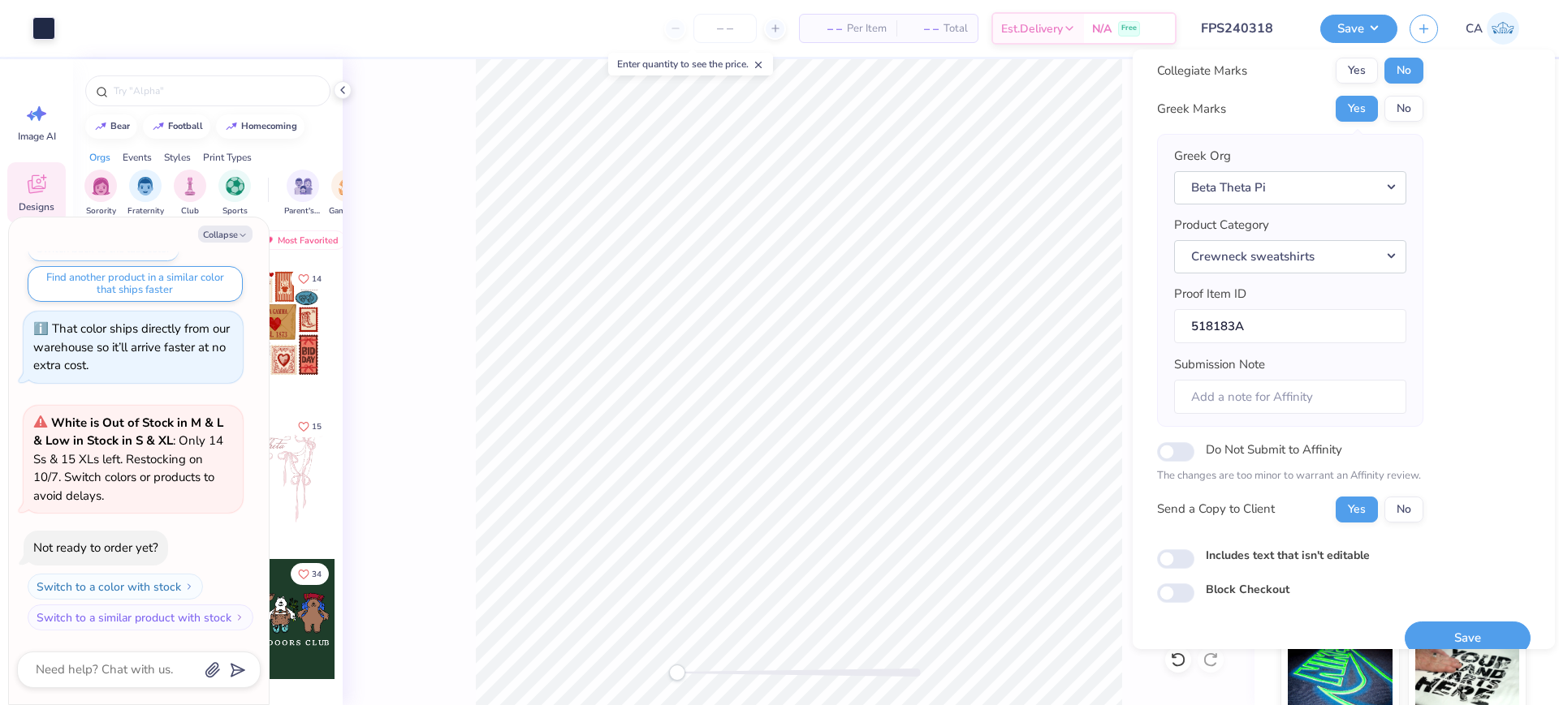
scroll to position [65, 0]
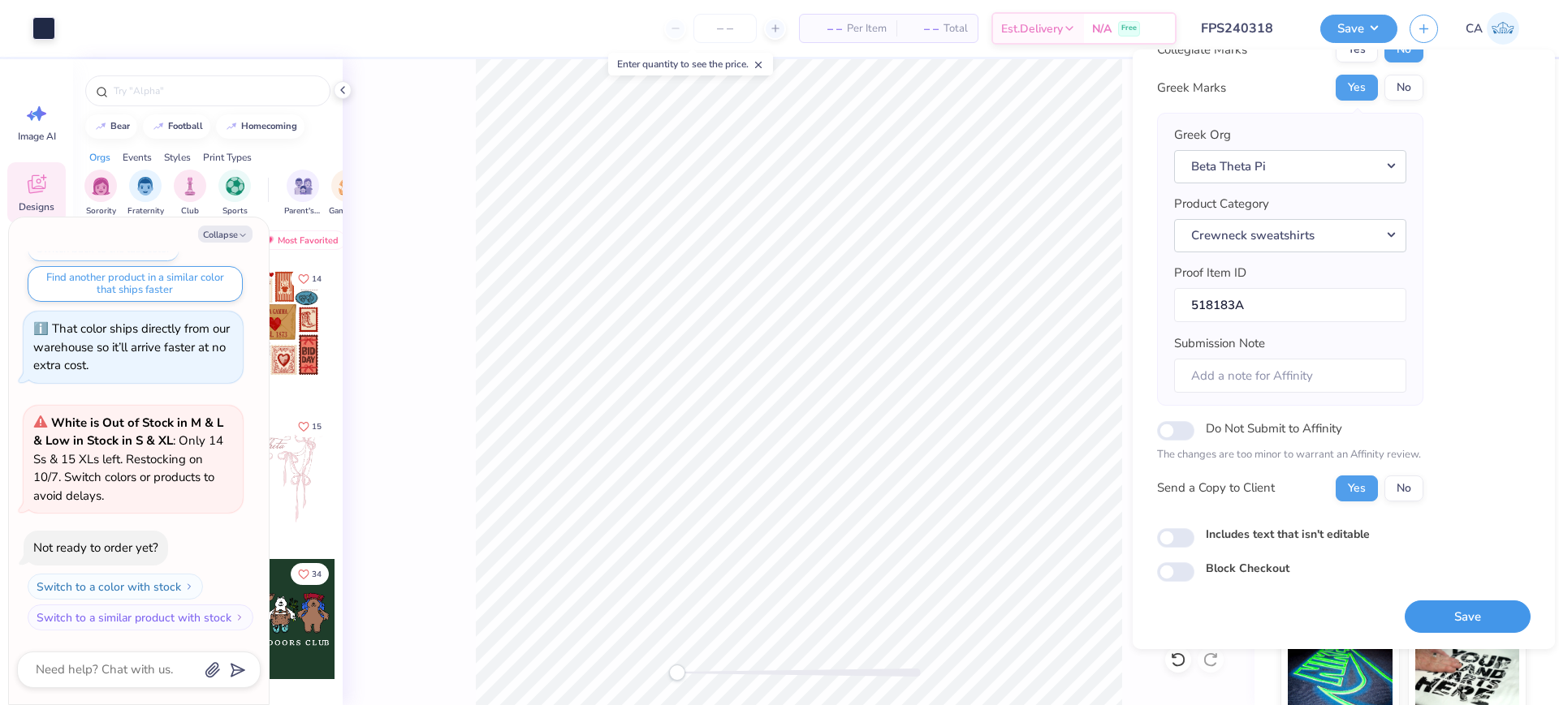
click at [1430, 621] on button "Save" at bounding box center [1467, 617] width 126 height 33
type textarea "x"
